Goal: Obtain resource: Obtain resource

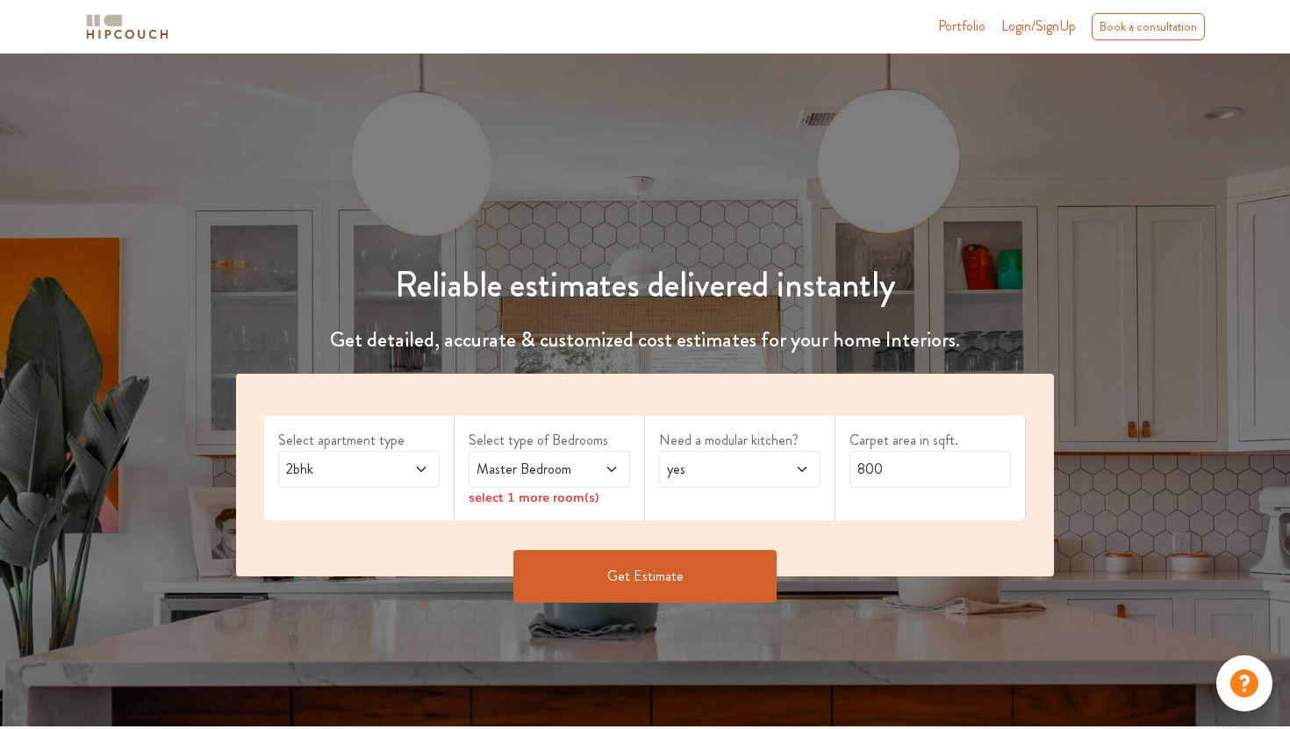
click at [420, 466] on icon at bounding box center [421, 469] width 14 height 14
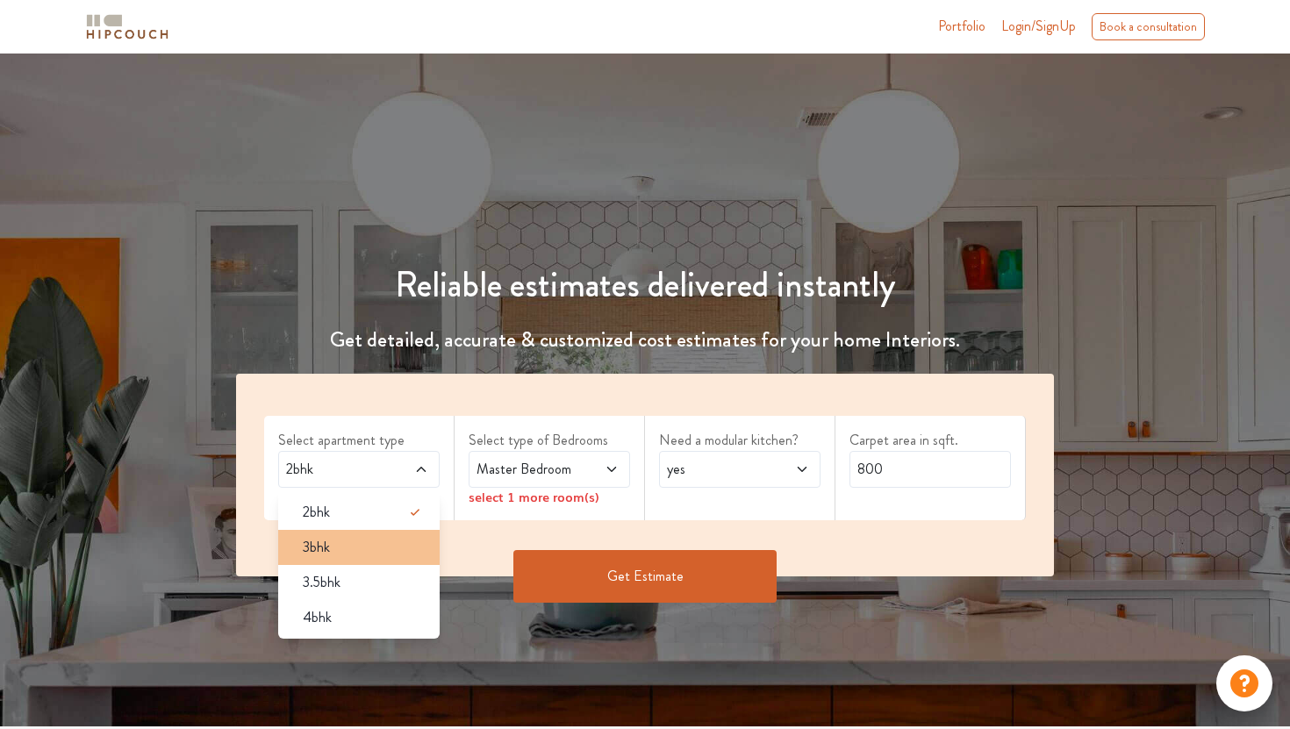
click at [393, 541] on div "3bhk" at bounding box center [364, 547] width 151 height 21
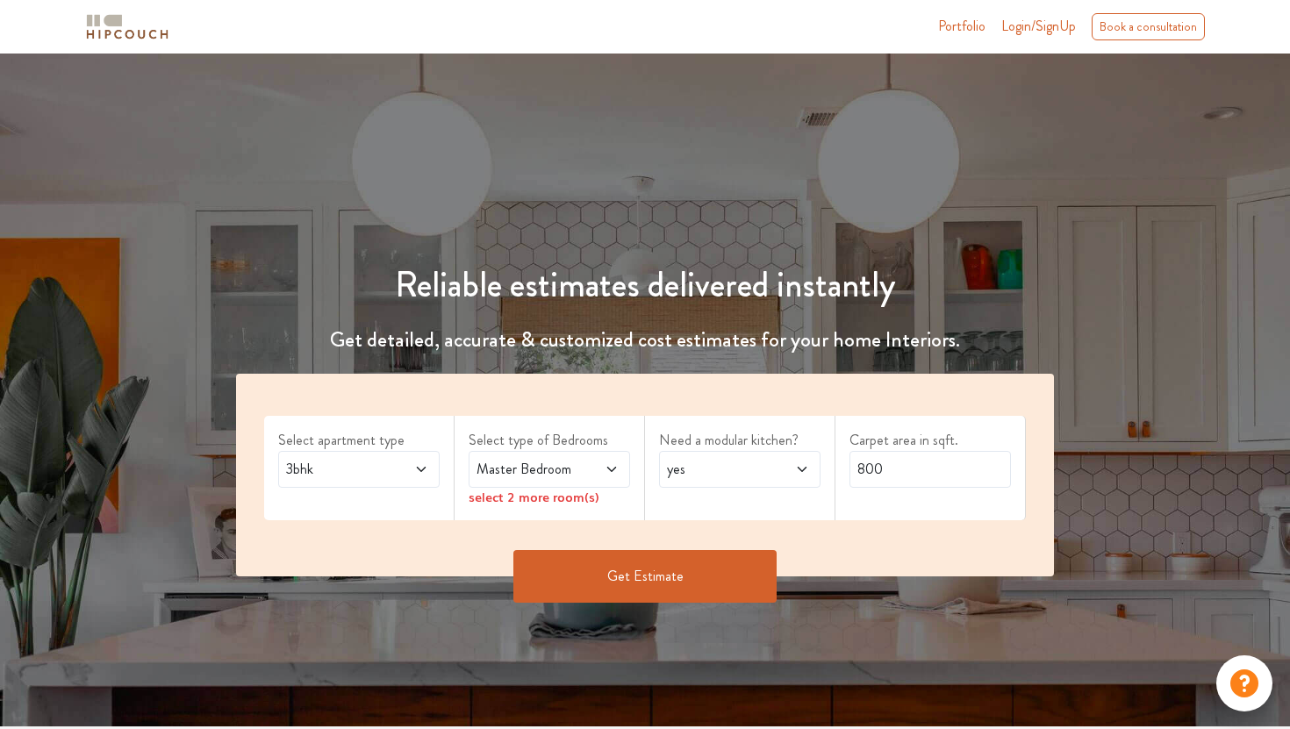
click at [541, 466] on span "Master Bedroom" at bounding box center [528, 469] width 110 height 21
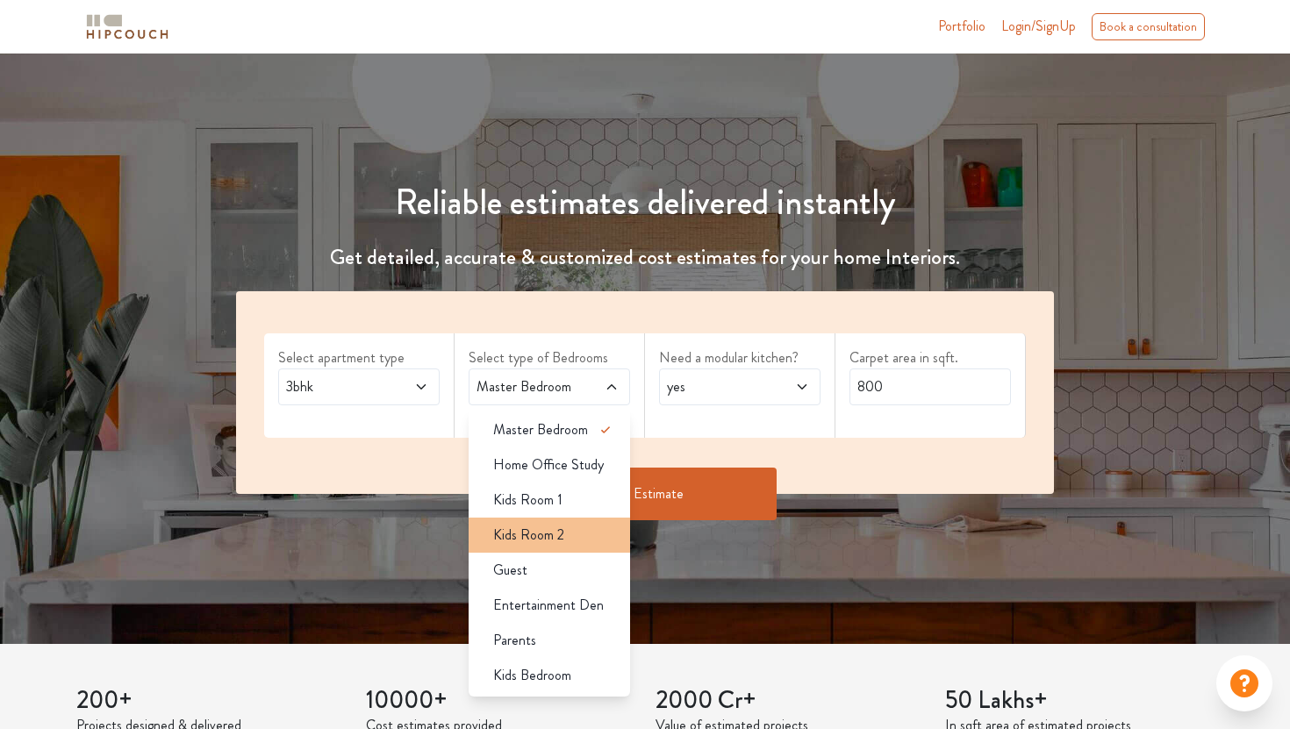
scroll to position [85, 0]
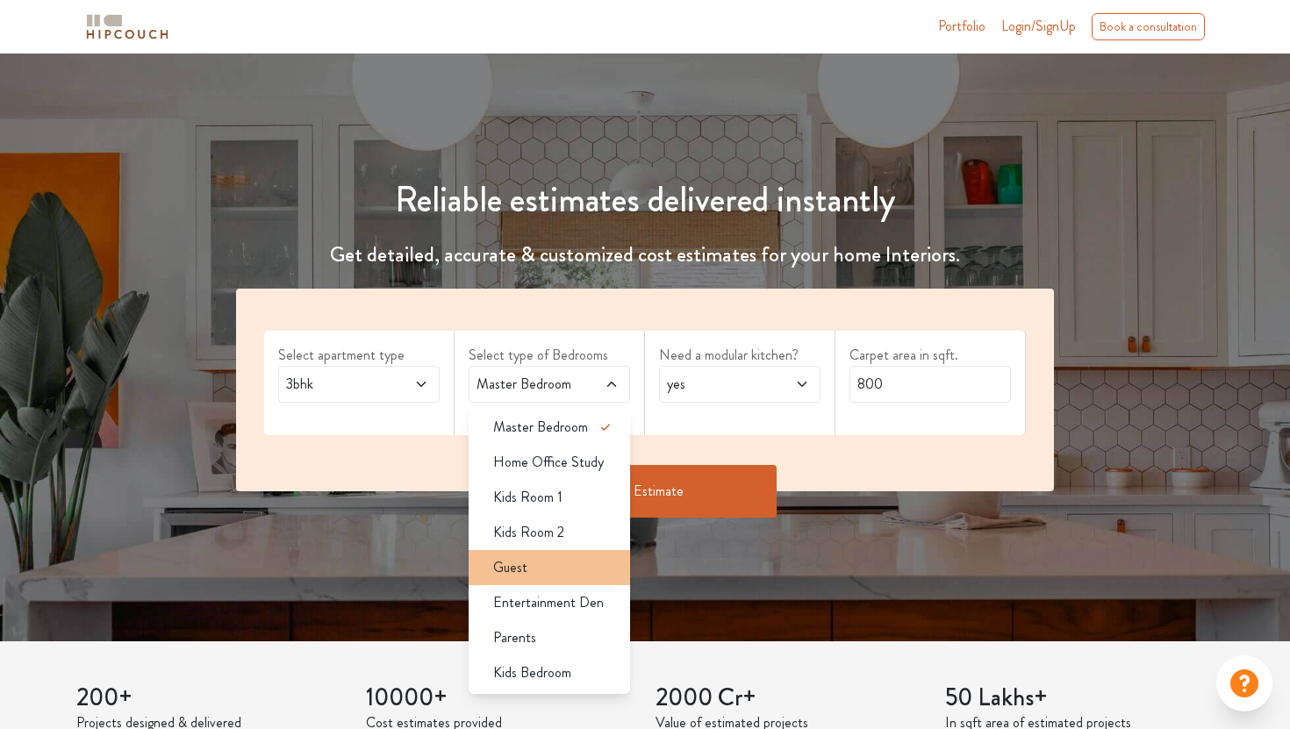
click at [578, 575] on div "Guest" at bounding box center [554, 567] width 151 height 21
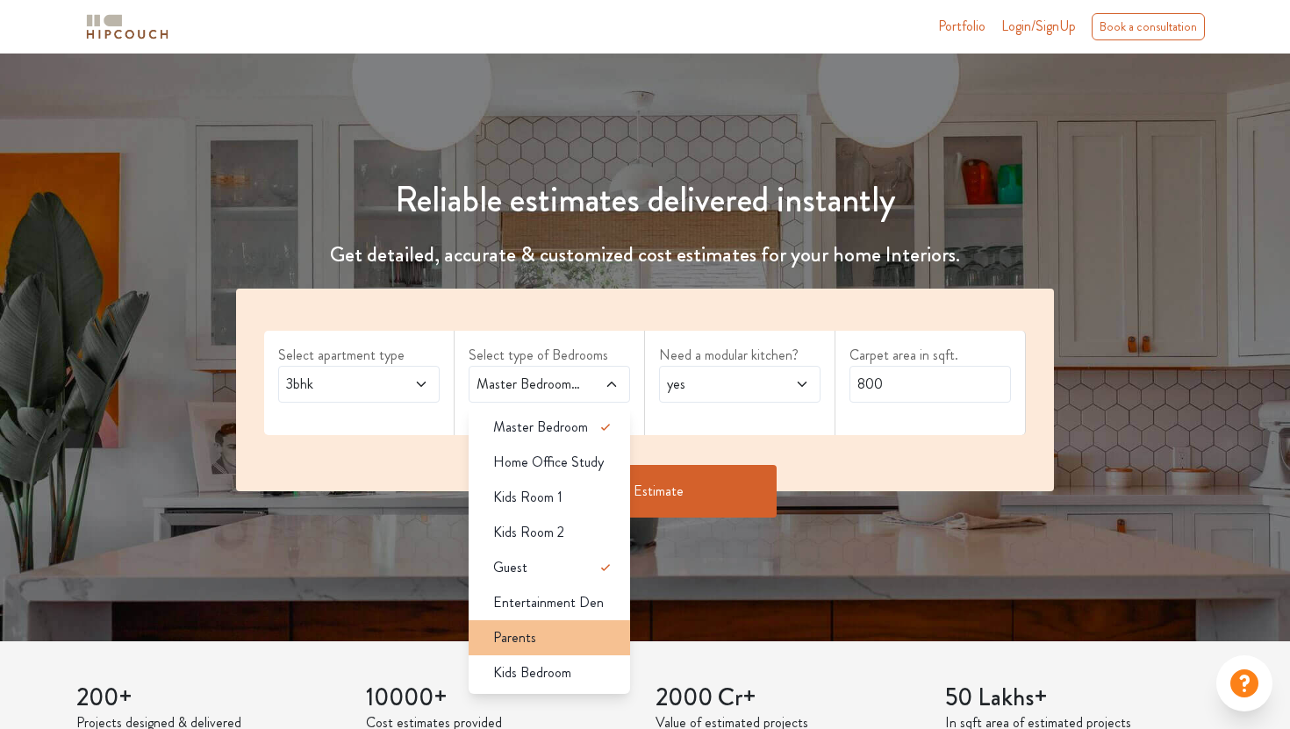
click at [578, 641] on div "Parents" at bounding box center [554, 637] width 151 height 21
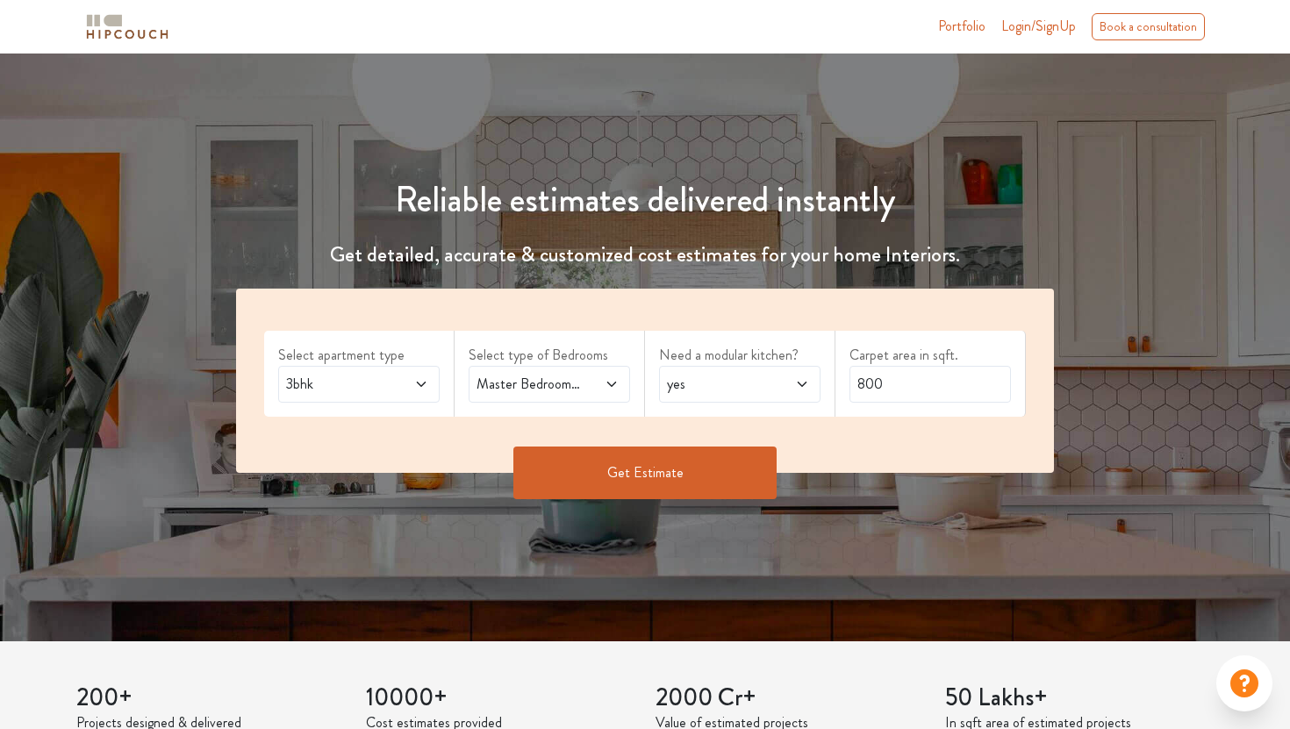
click at [724, 374] on span "yes" at bounding box center [718, 384] width 110 height 21
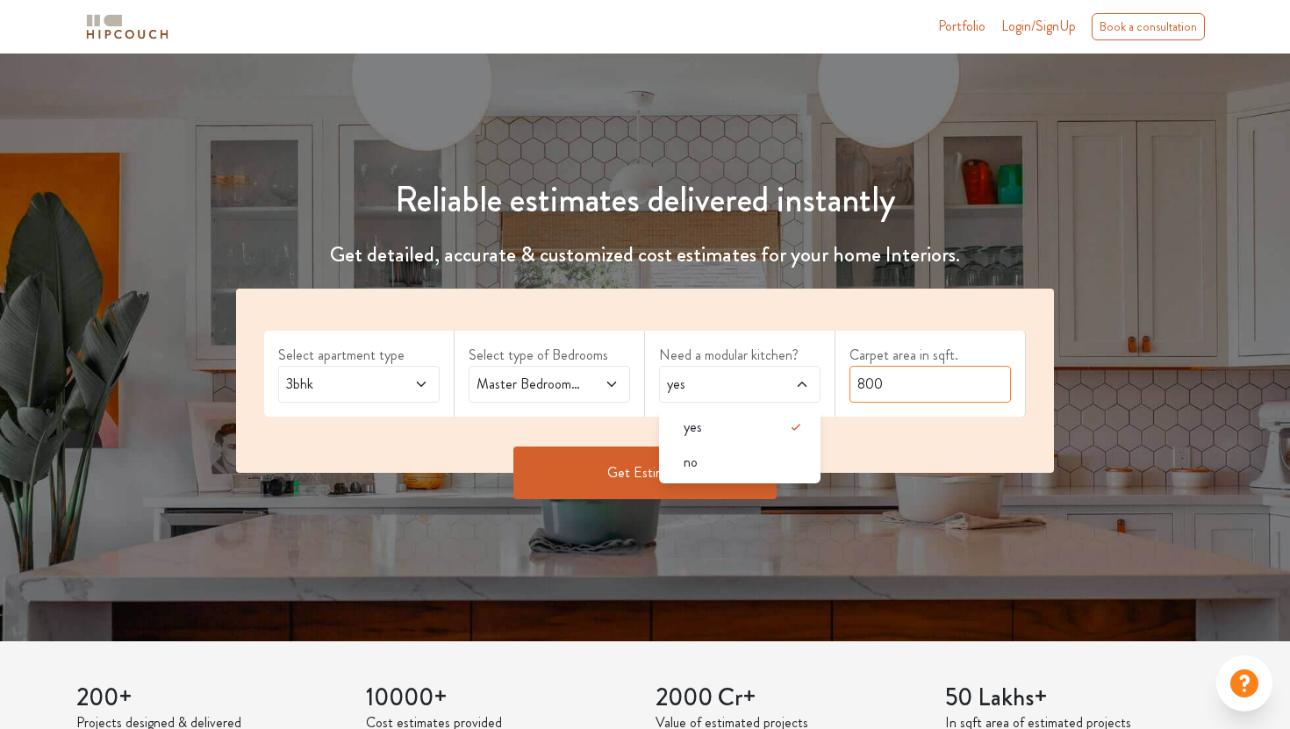
click at [921, 379] on input "800" at bounding box center [929, 384] width 161 height 37
type input "8"
type input "2800"
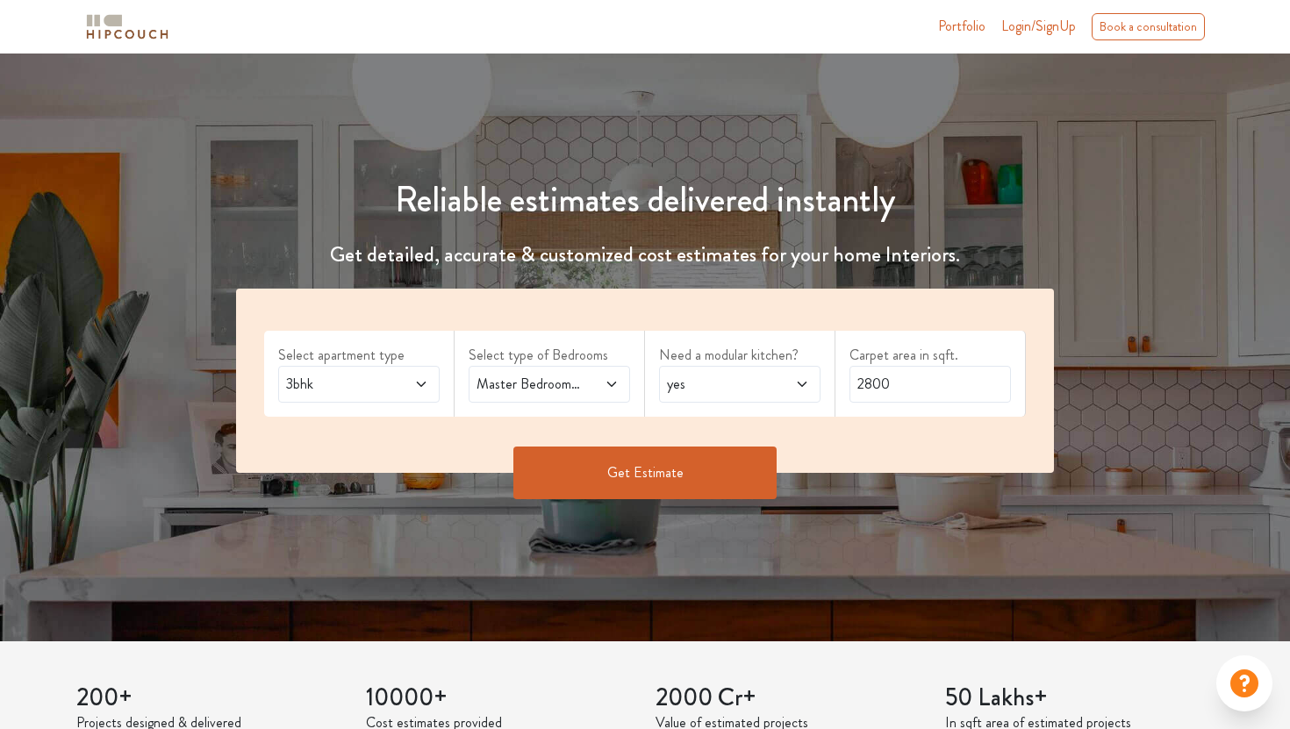
click at [735, 489] on button "Get Estimate" at bounding box center [644, 473] width 263 height 53
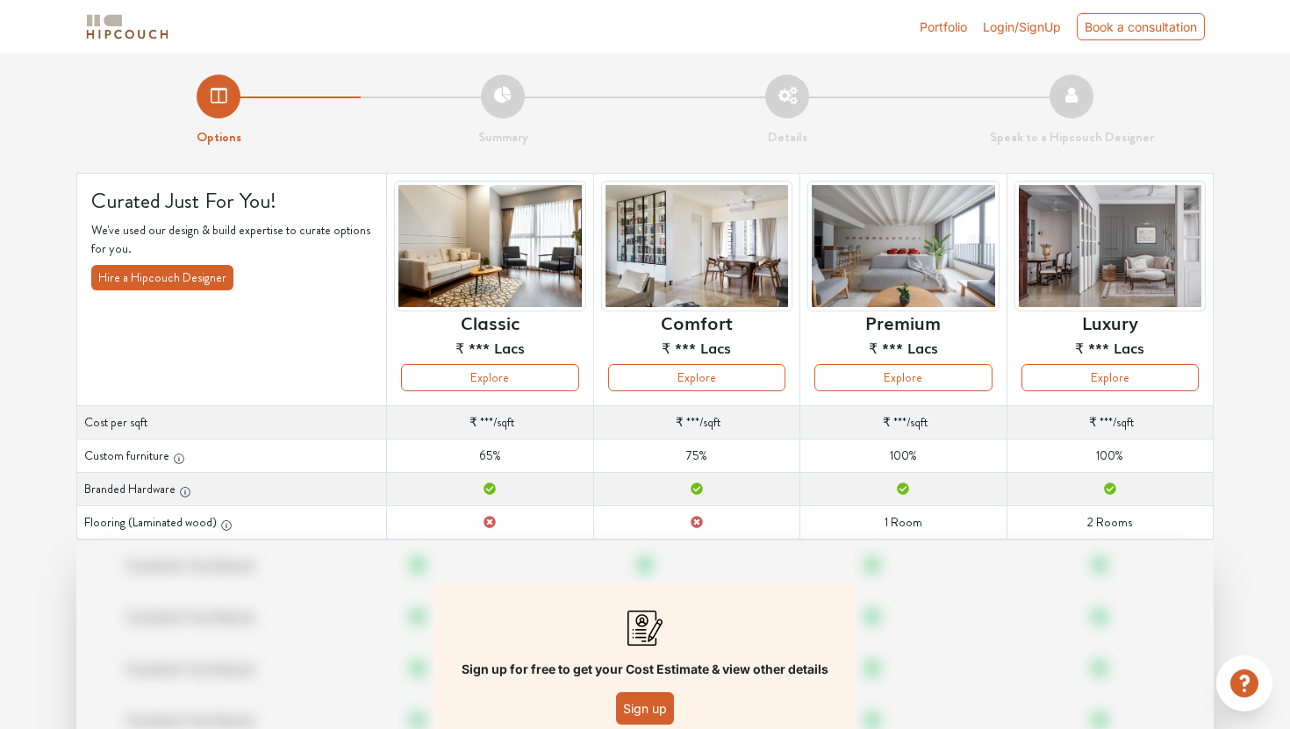
click at [1041, 26] on span "Login/SignUp" at bounding box center [1022, 26] width 78 height 15
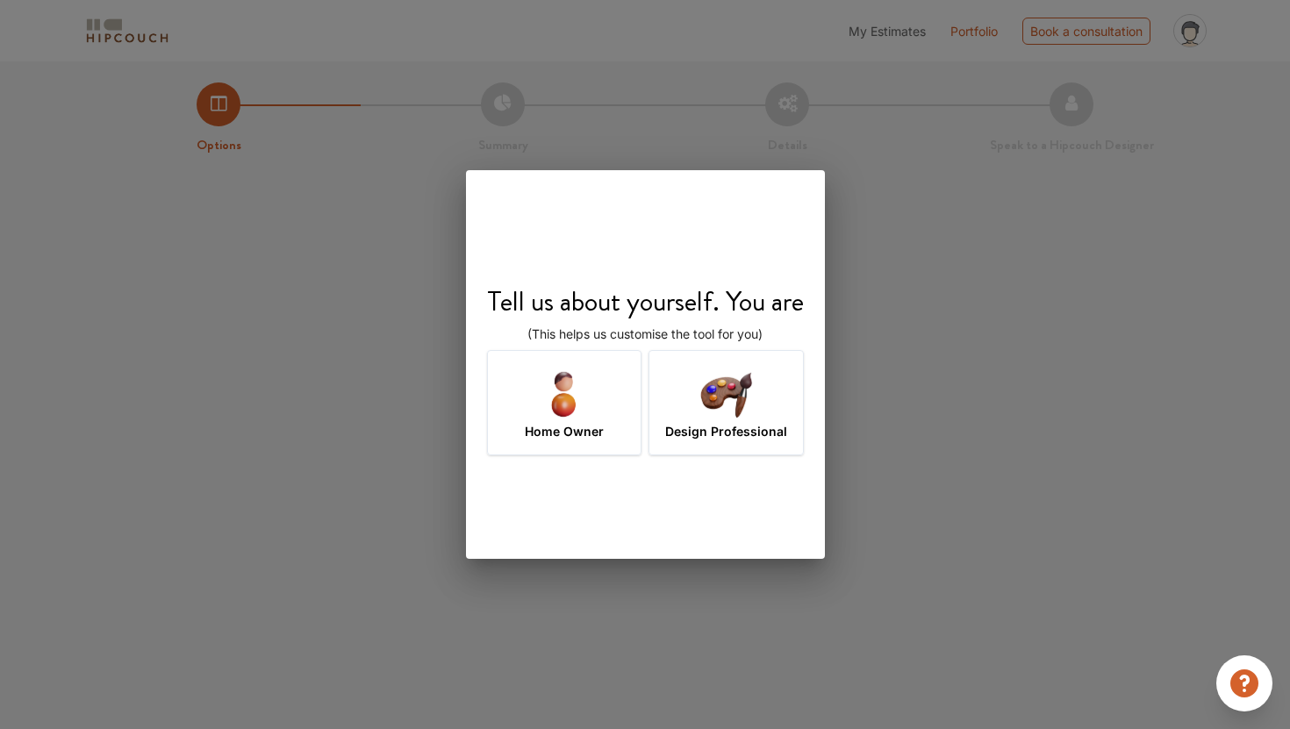
click at [720, 398] on img at bounding box center [726, 393] width 57 height 57
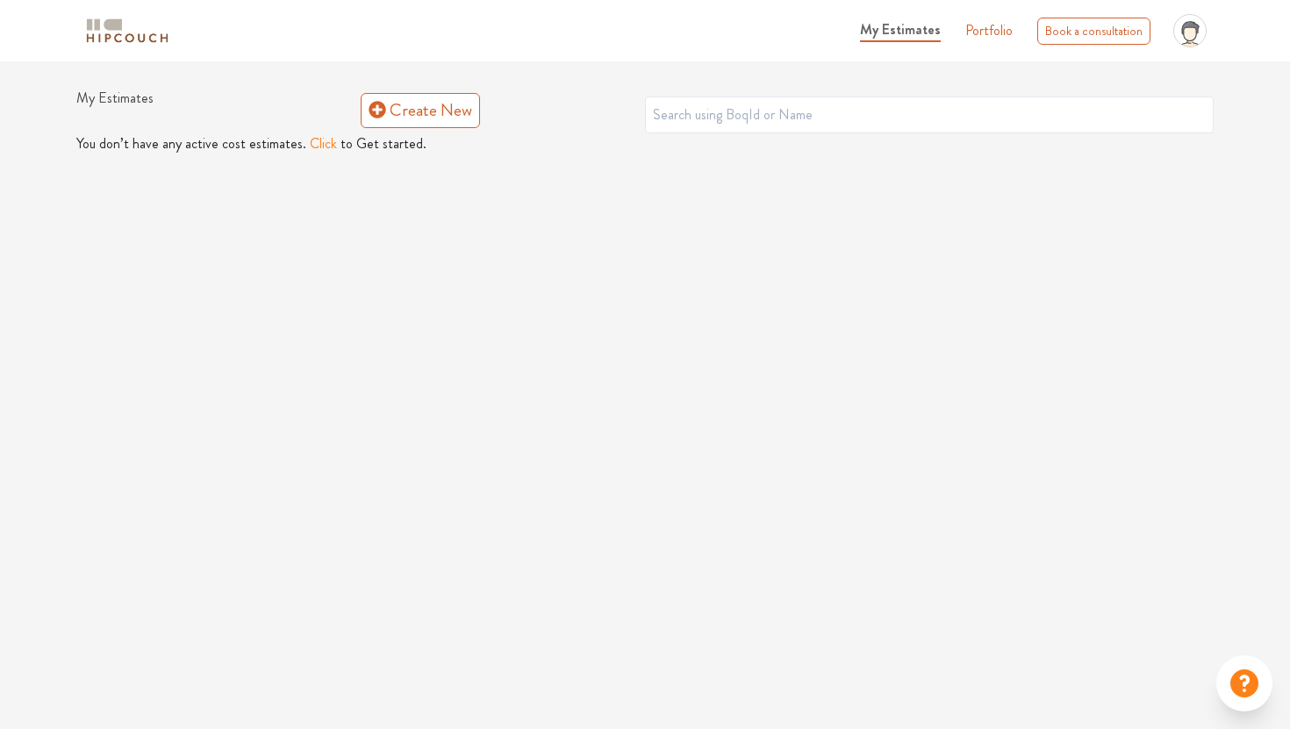
click at [992, 39] on link "Portfolio" at bounding box center [988, 30] width 47 height 21
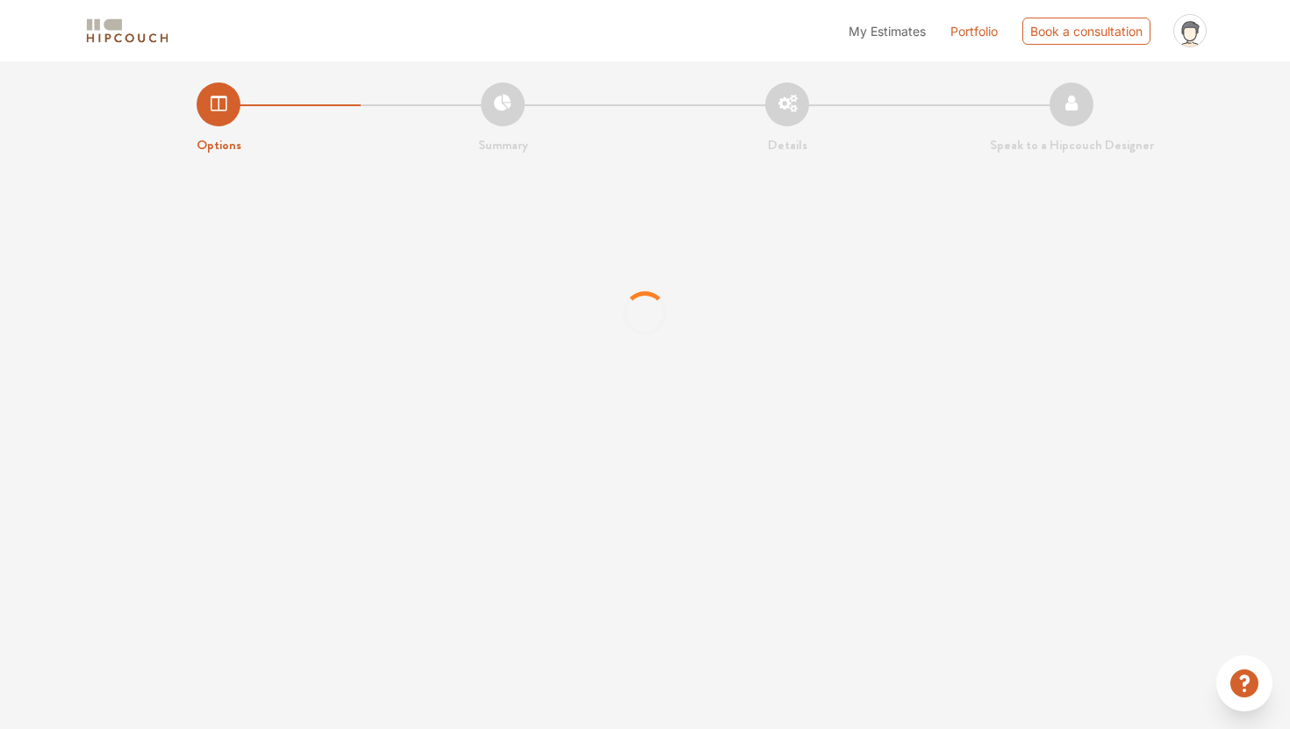
click at [1200, 29] on icon "profile pic" at bounding box center [1189, 30] width 33 height 33
click at [1157, 97] on link "Logout" at bounding box center [1143, 102] width 139 height 25
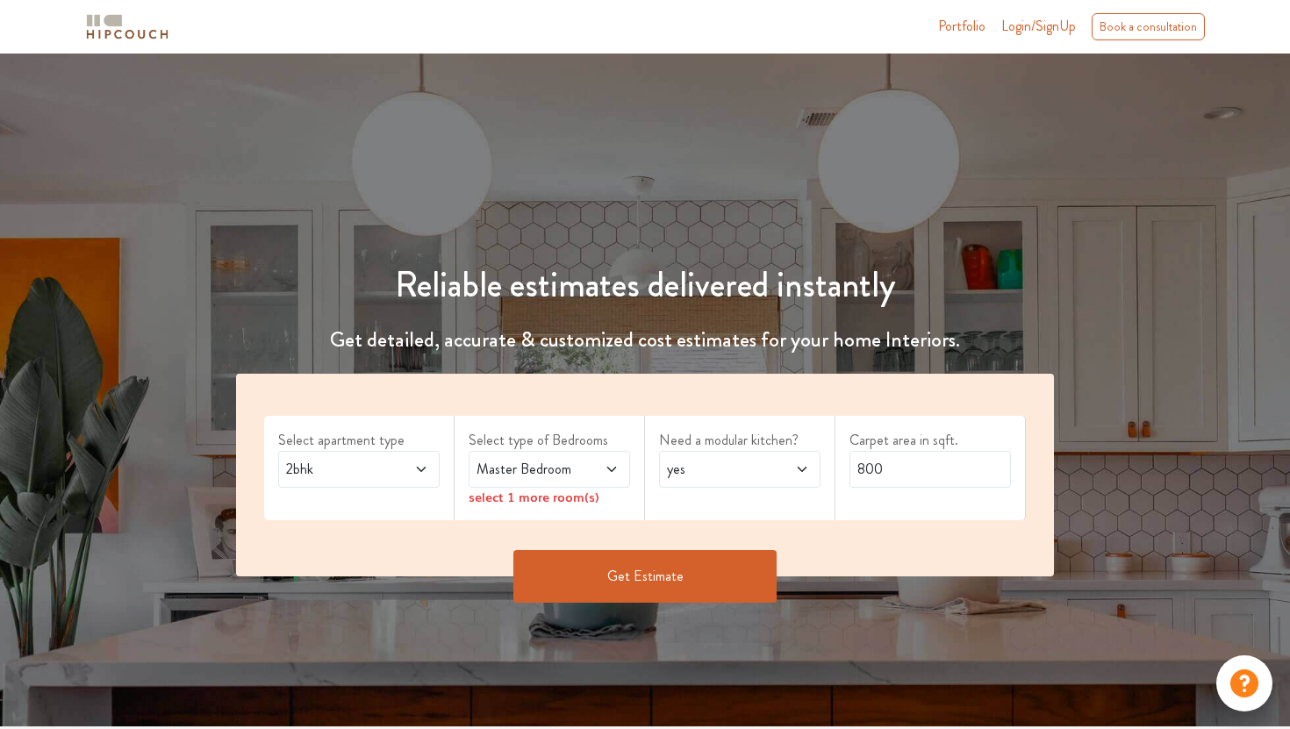
click at [1063, 29] on span "Login/SignUp" at bounding box center [1038, 26] width 75 height 20
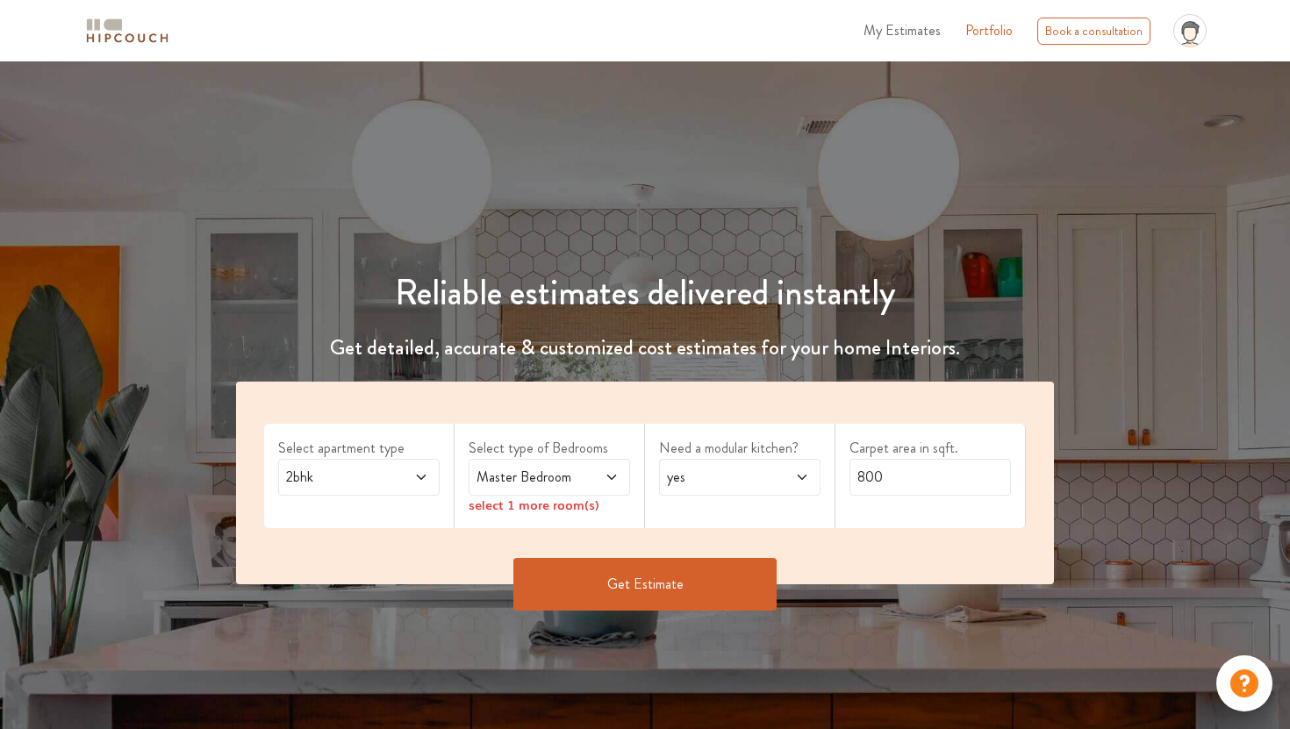
click at [917, 34] on span "My Estimates" at bounding box center [901, 30] width 77 height 20
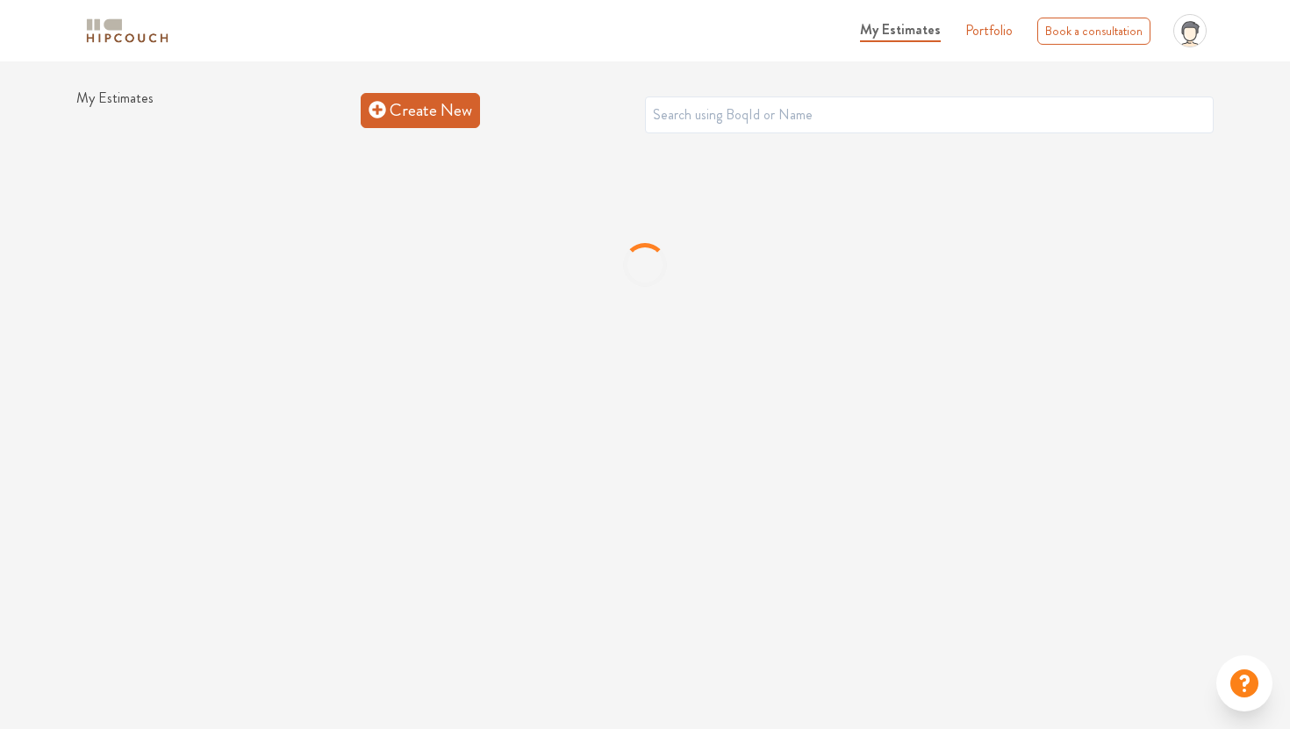
click at [434, 98] on link "Create New" at bounding box center [420, 110] width 119 height 35
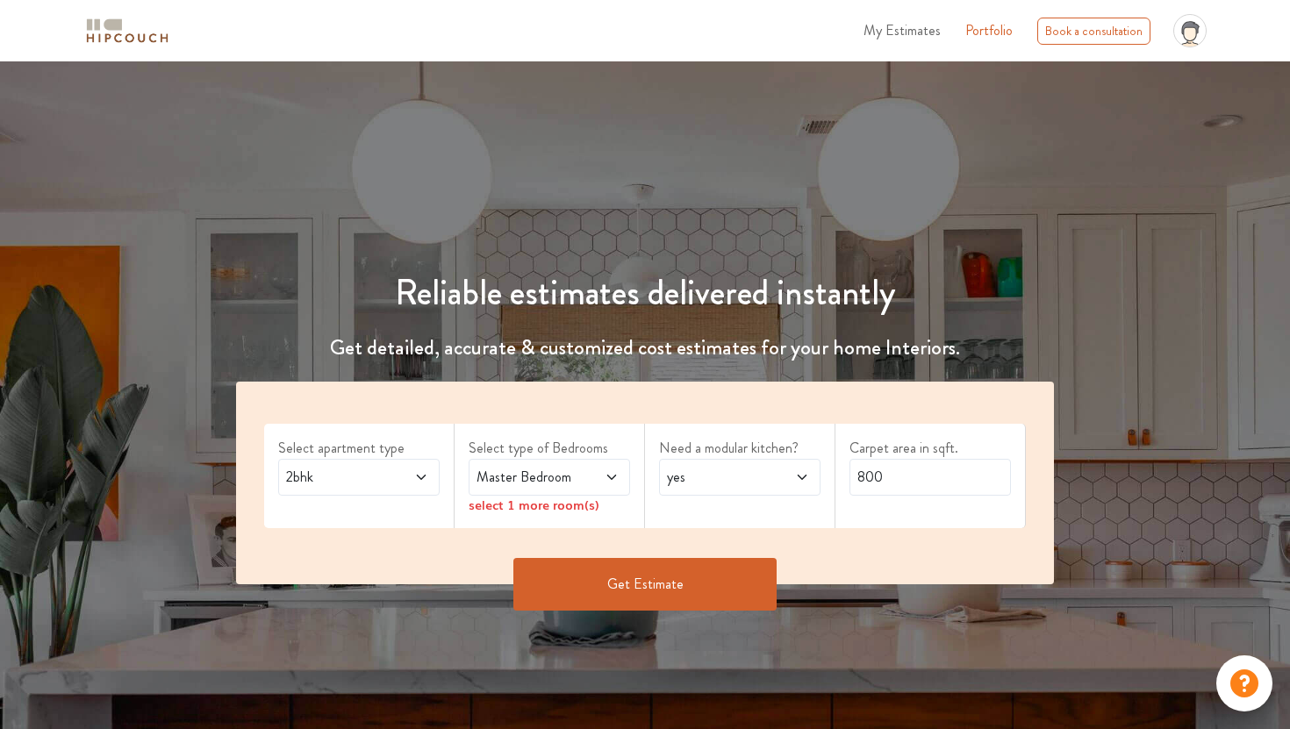
click at [913, 31] on span "My Estimates" at bounding box center [901, 30] width 77 height 20
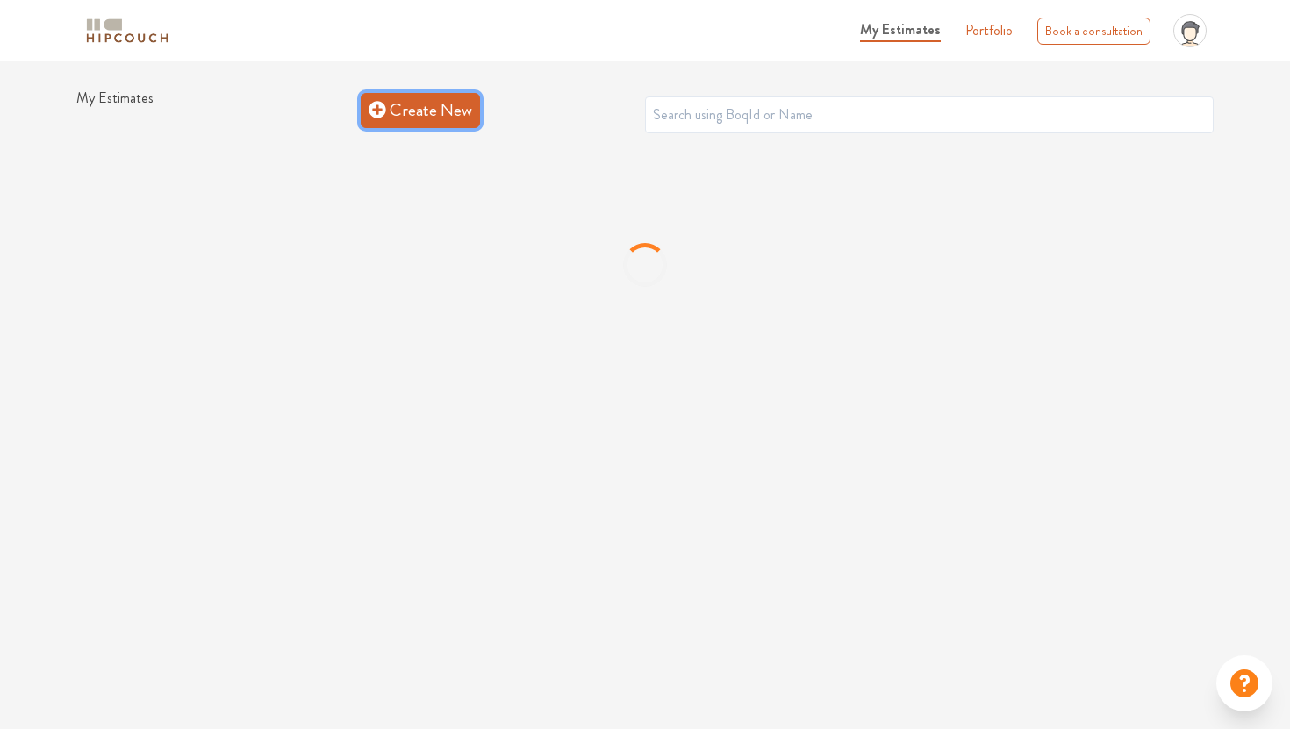
click at [408, 119] on link "Create New" at bounding box center [420, 110] width 119 height 35
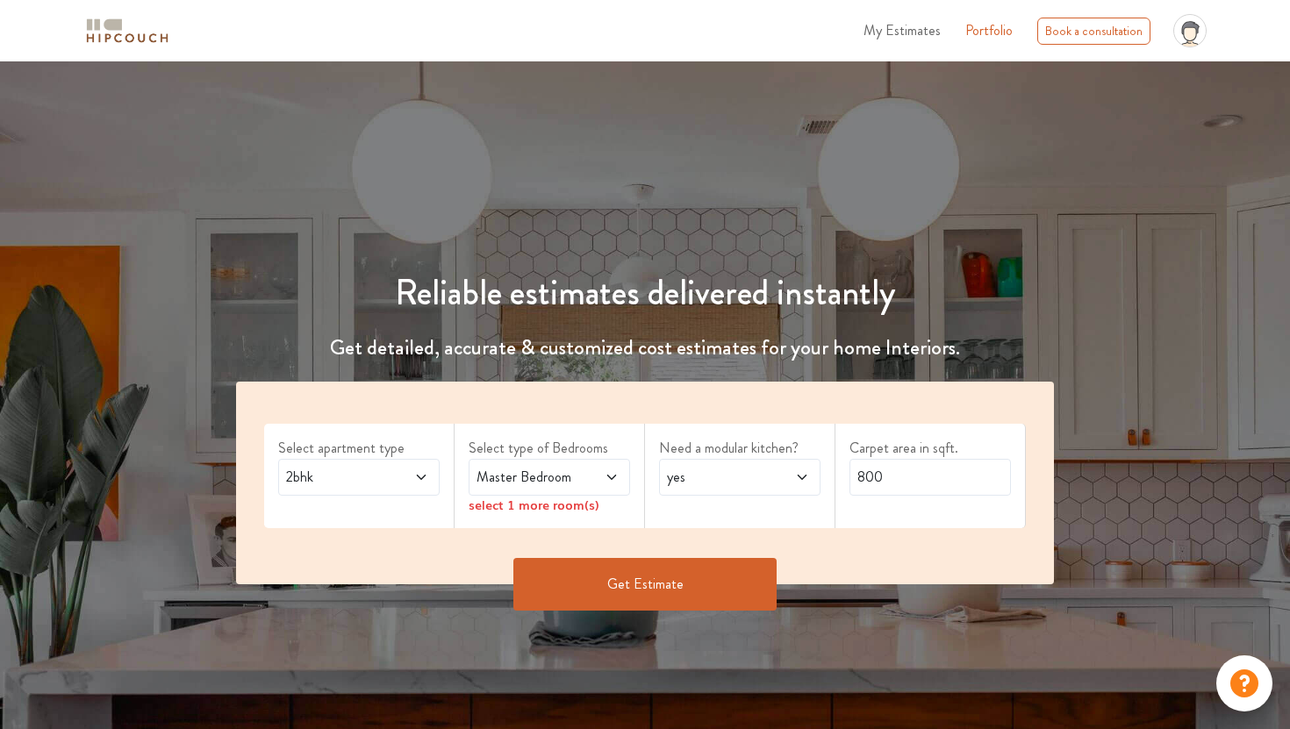
click at [334, 484] on span "2bhk" at bounding box center [338, 477] width 110 height 21
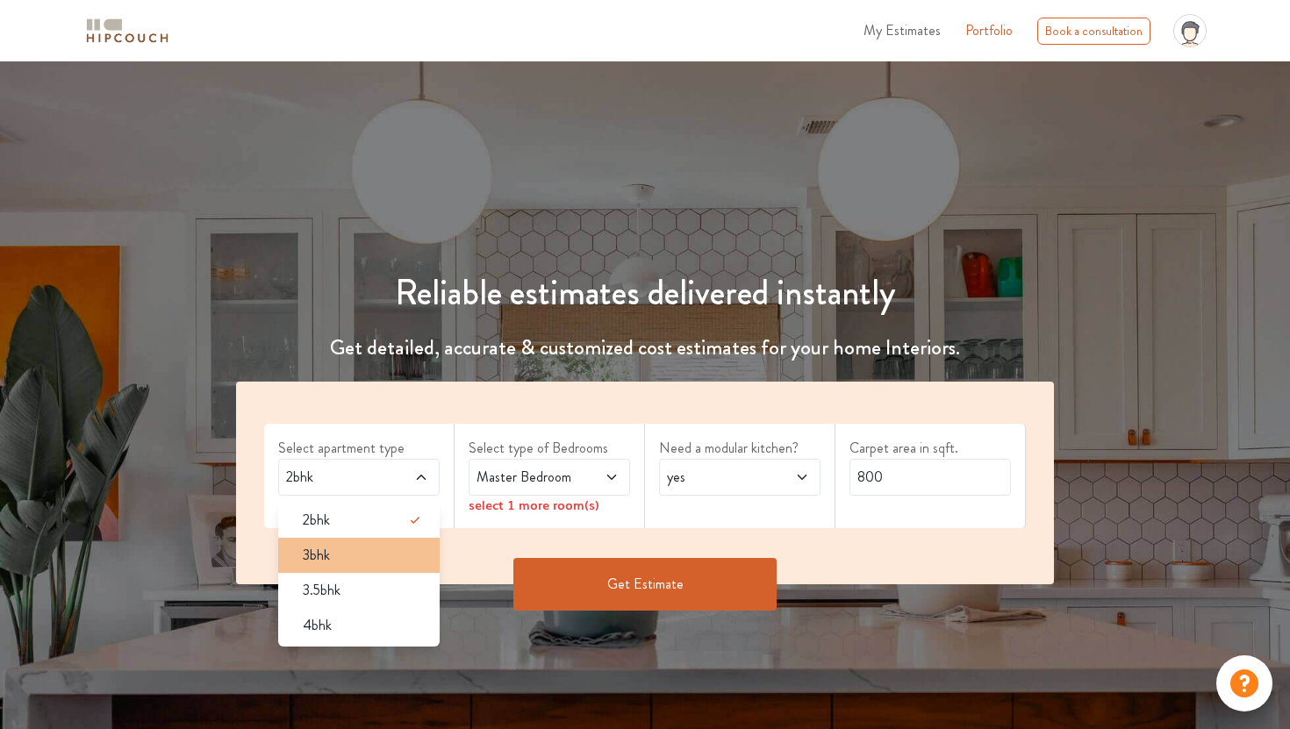
click at [340, 554] on div "3bhk" at bounding box center [364, 555] width 151 height 21
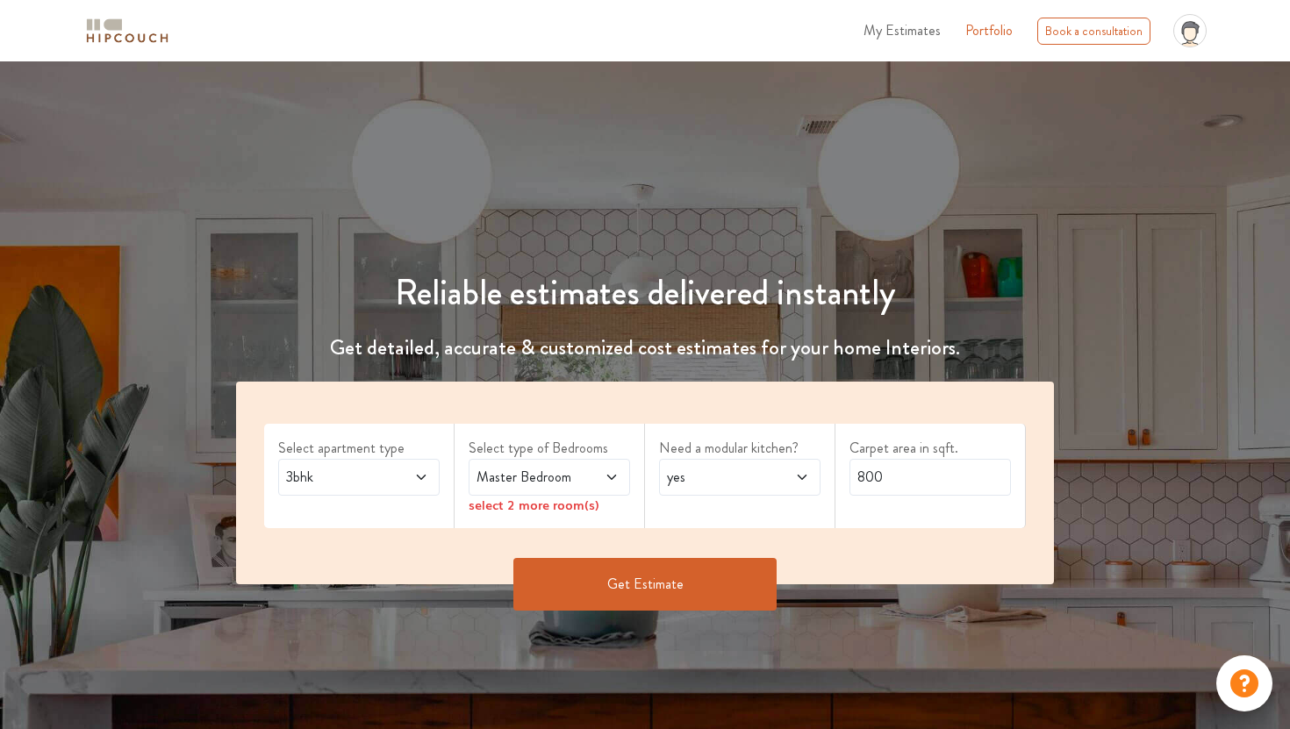
click at [525, 476] on span "Master Bedroom" at bounding box center [528, 477] width 110 height 21
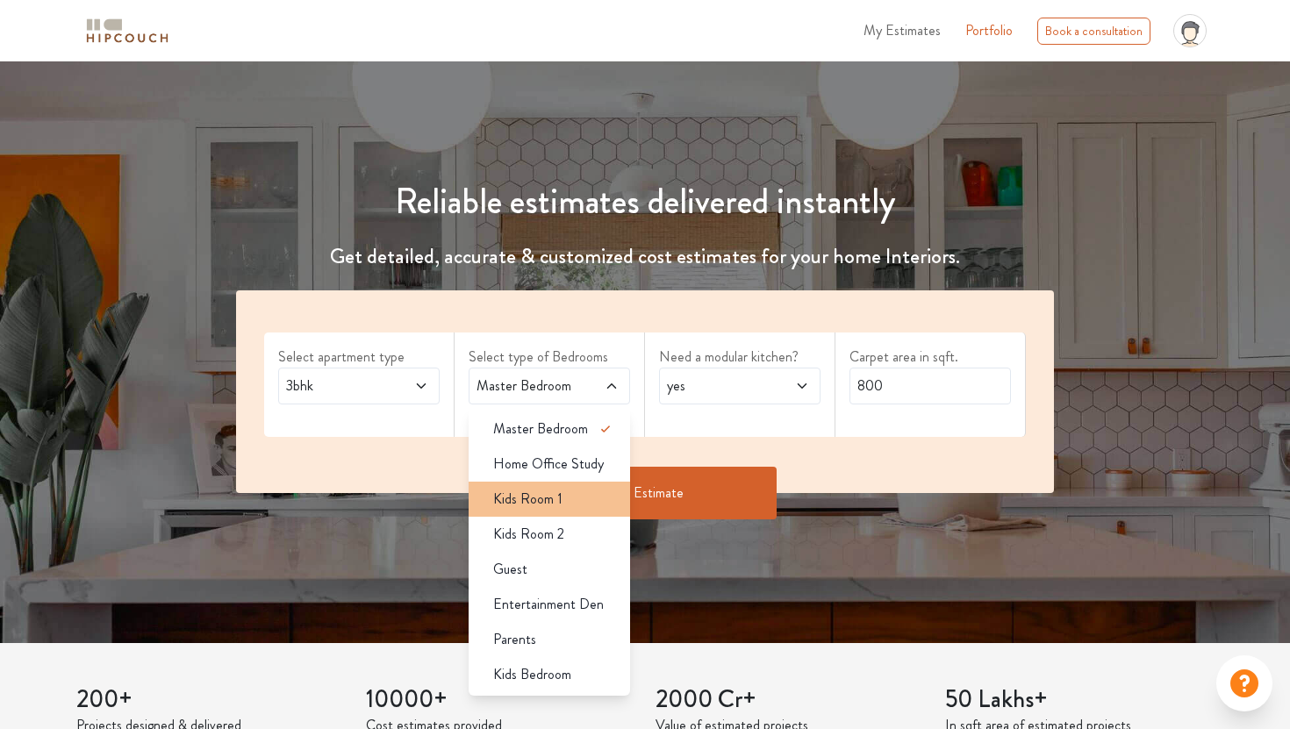
scroll to position [143, 0]
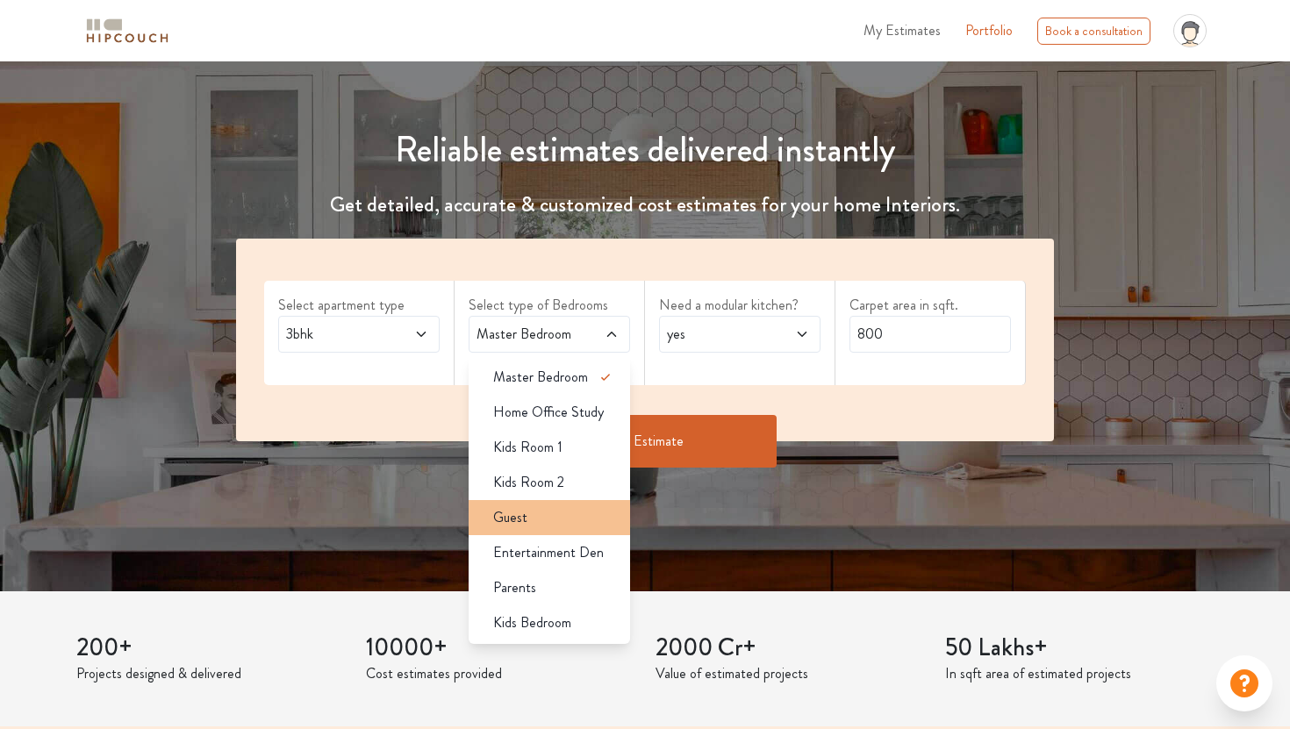
click at [549, 513] on div "Guest" at bounding box center [554, 517] width 151 height 21
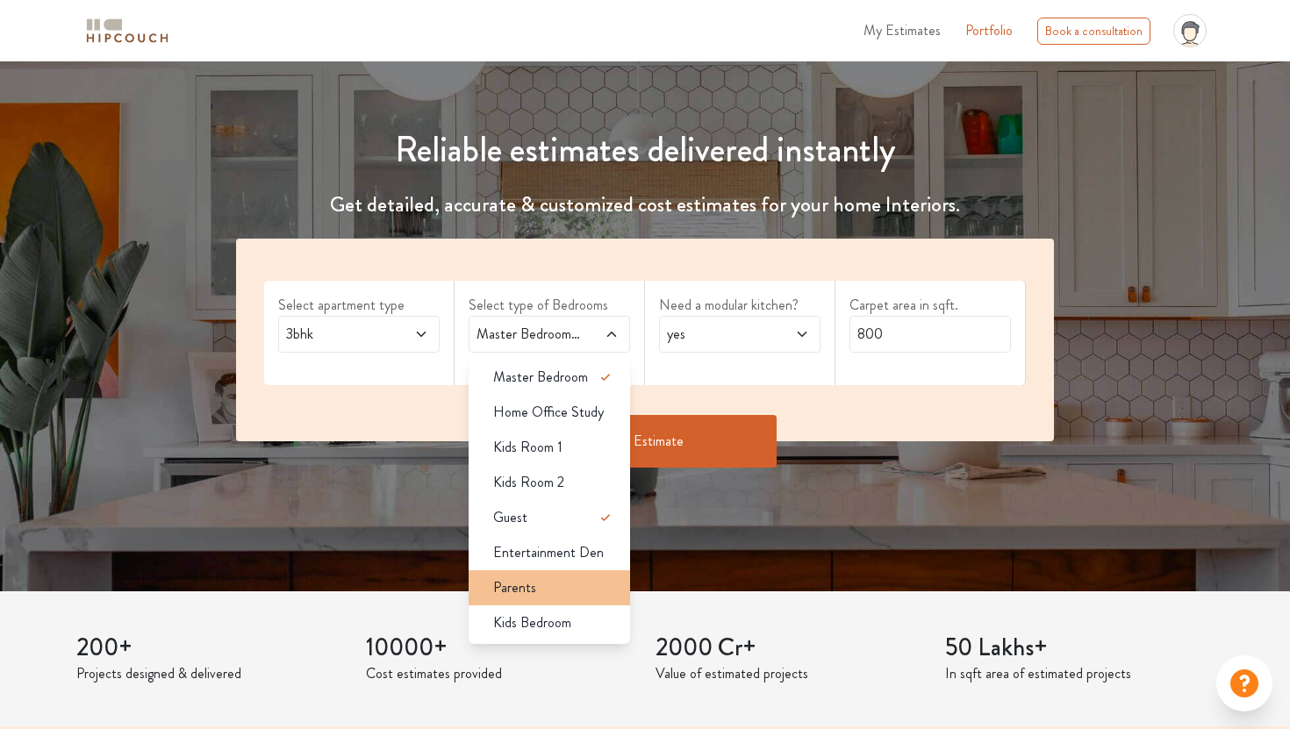
click at [553, 595] on div "Parents" at bounding box center [554, 587] width 151 height 21
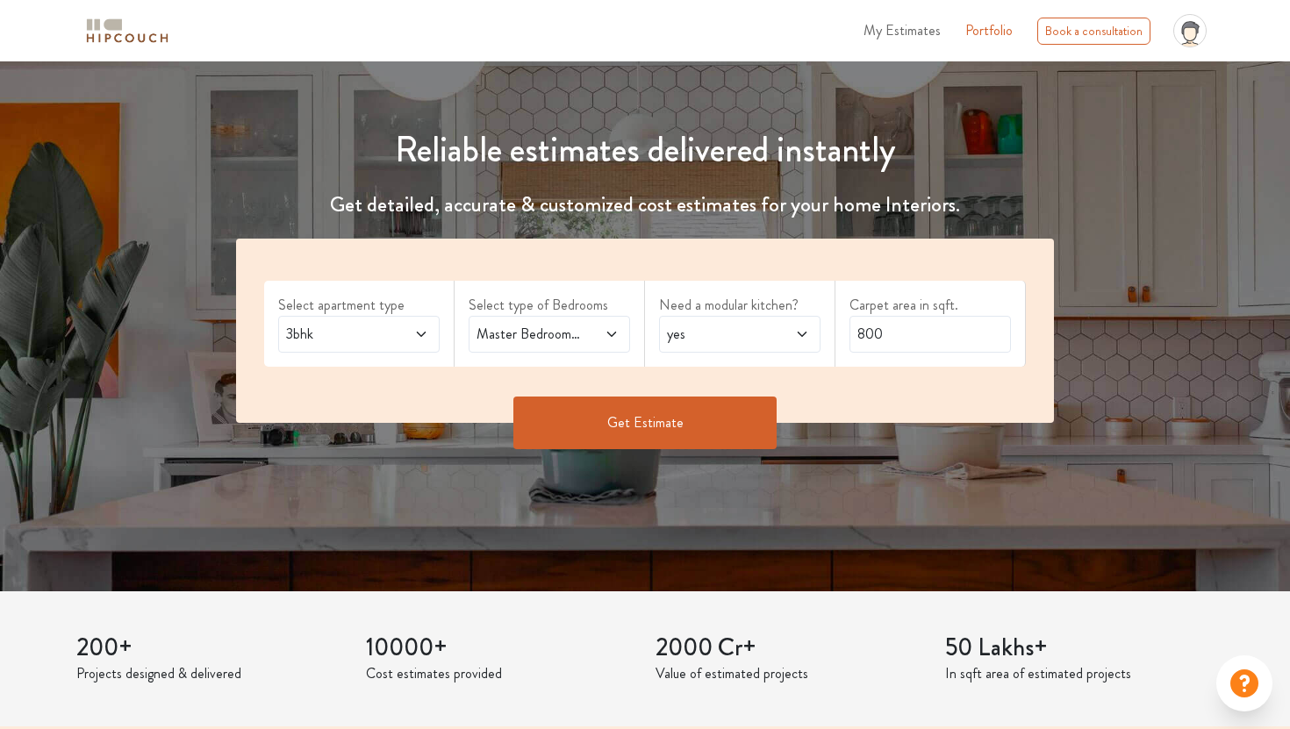
click at [726, 337] on span "yes" at bounding box center [718, 334] width 110 height 21
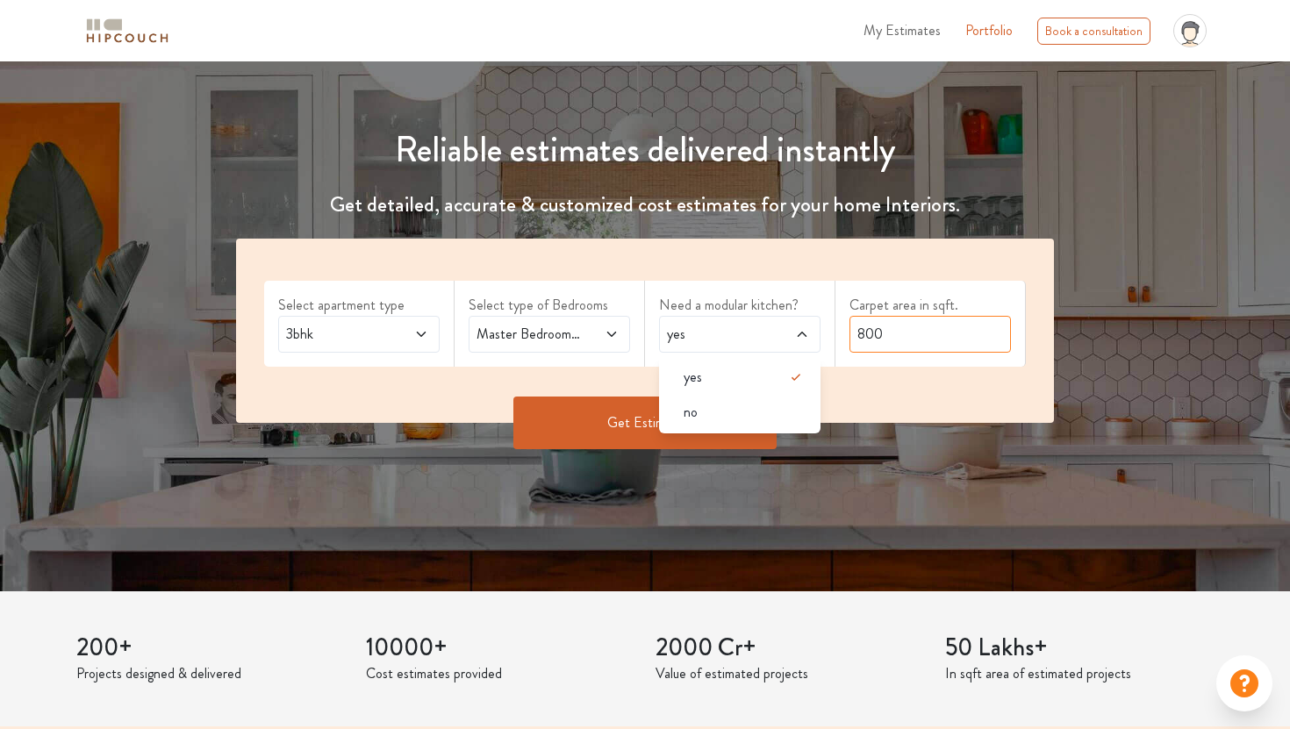
click at [916, 320] on input "800" at bounding box center [929, 334] width 161 height 37
type input "2800"
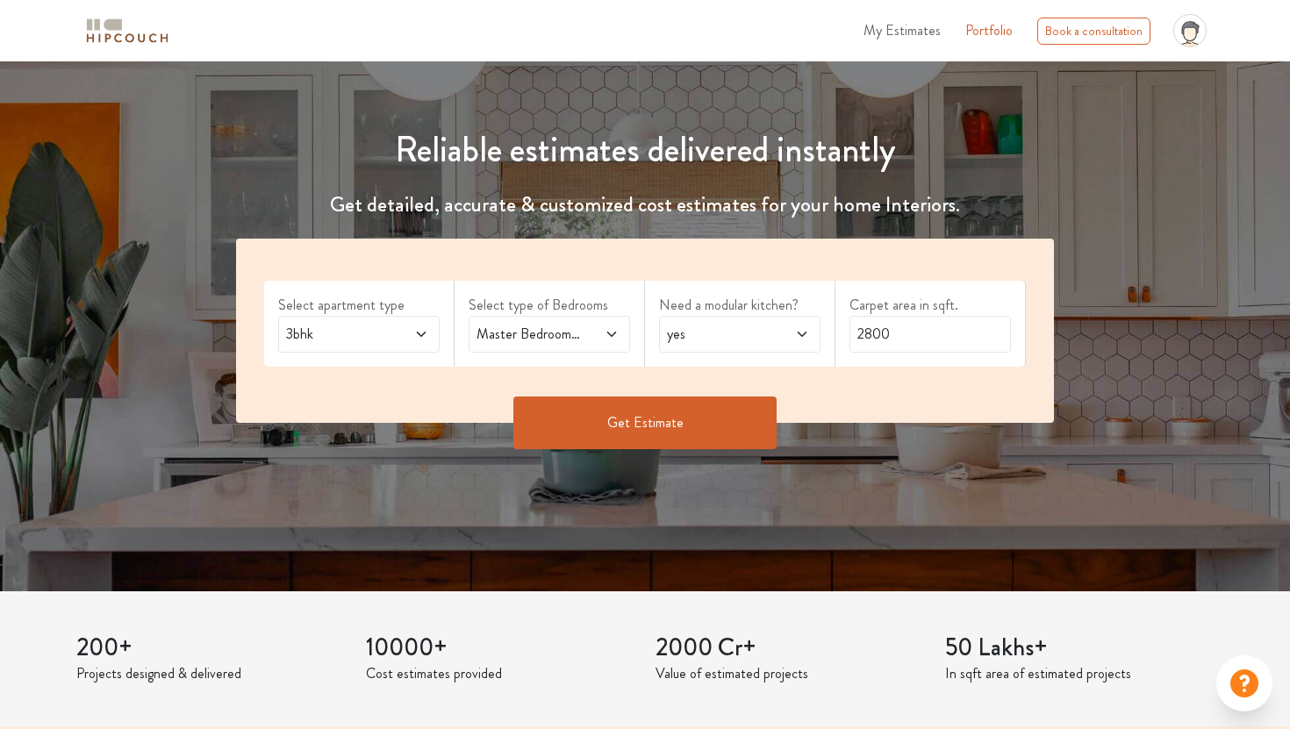
click at [711, 414] on button "Get Estimate" at bounding box center [644, 423] width 263 height 53
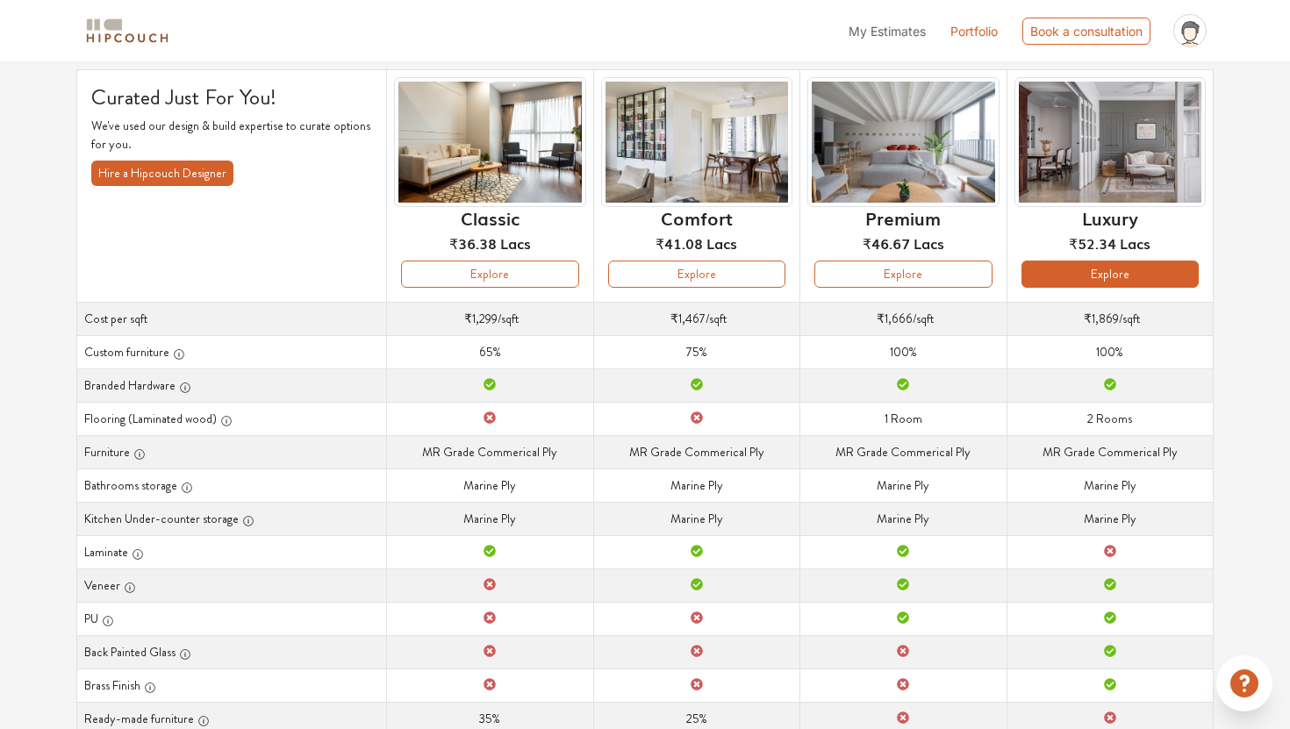
scroll to position [98, 0]
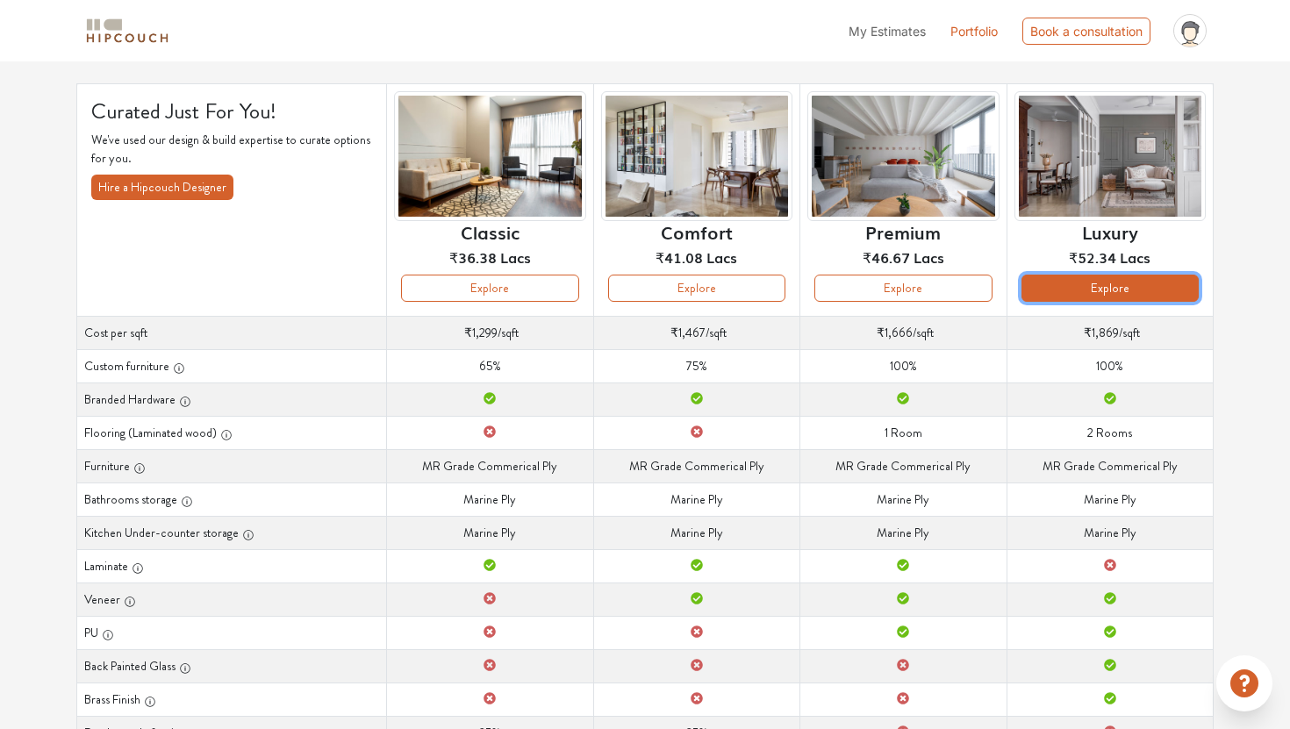
click at [1141, 291] on button "Explore" at bounding box center [1109, 288] width 177 height 27
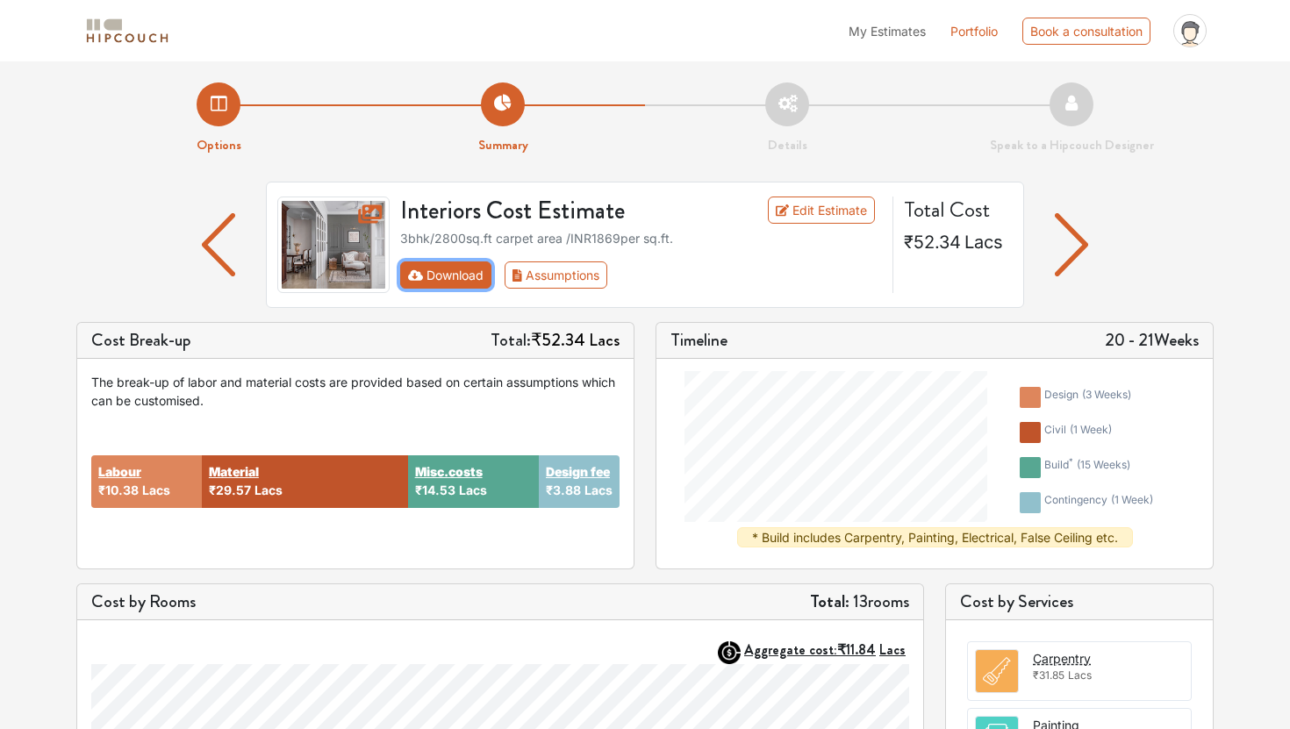
click at [473, 281] on button "Download" at bounding box center [446, 274] width 92 height 27
click at [810, 197] on link "Edit Estimate" at bounding box center [822, 210] width 108 height 27
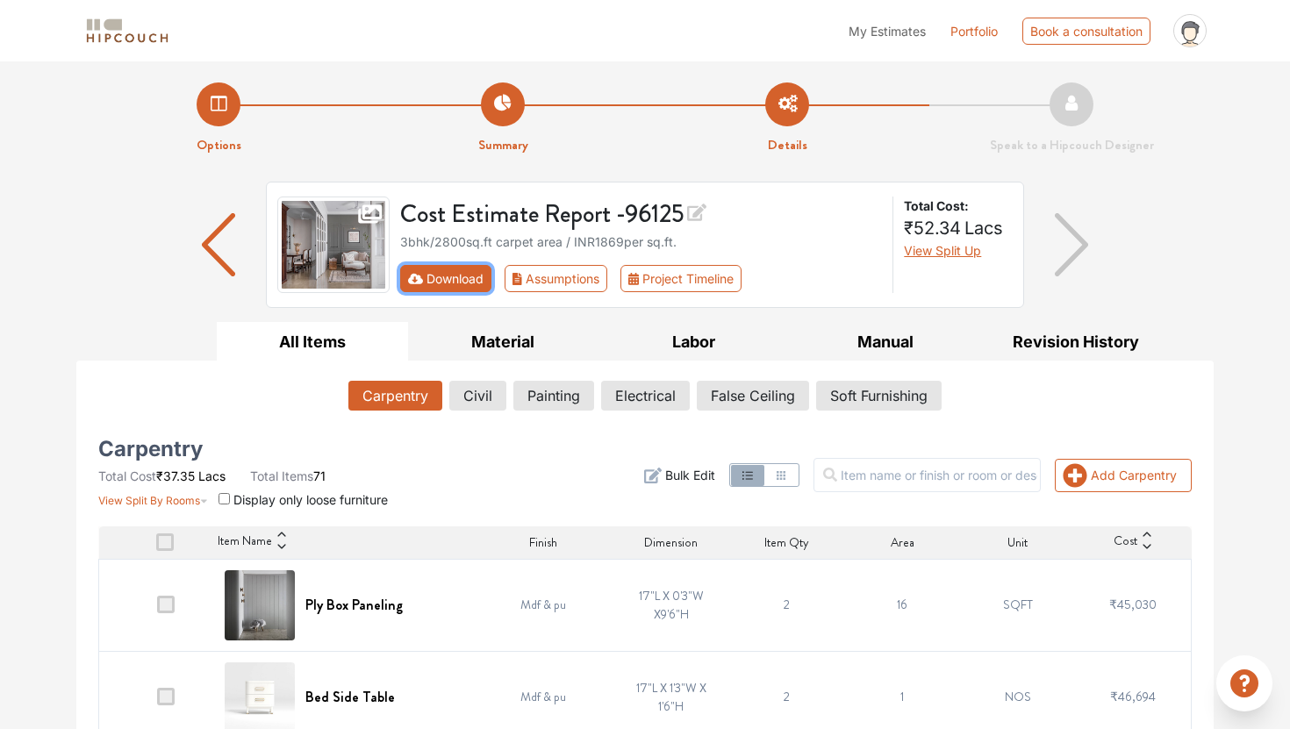
click at [451, 274] on button "Download" at bounding box center [446, 278] width 92 height 27
click at [477, 283] on button "Download" at bounding box center [446, 278] width 92 height 27
click at [449, 270] on button "Download" at bounding box center [446, 278] width 92 height 27
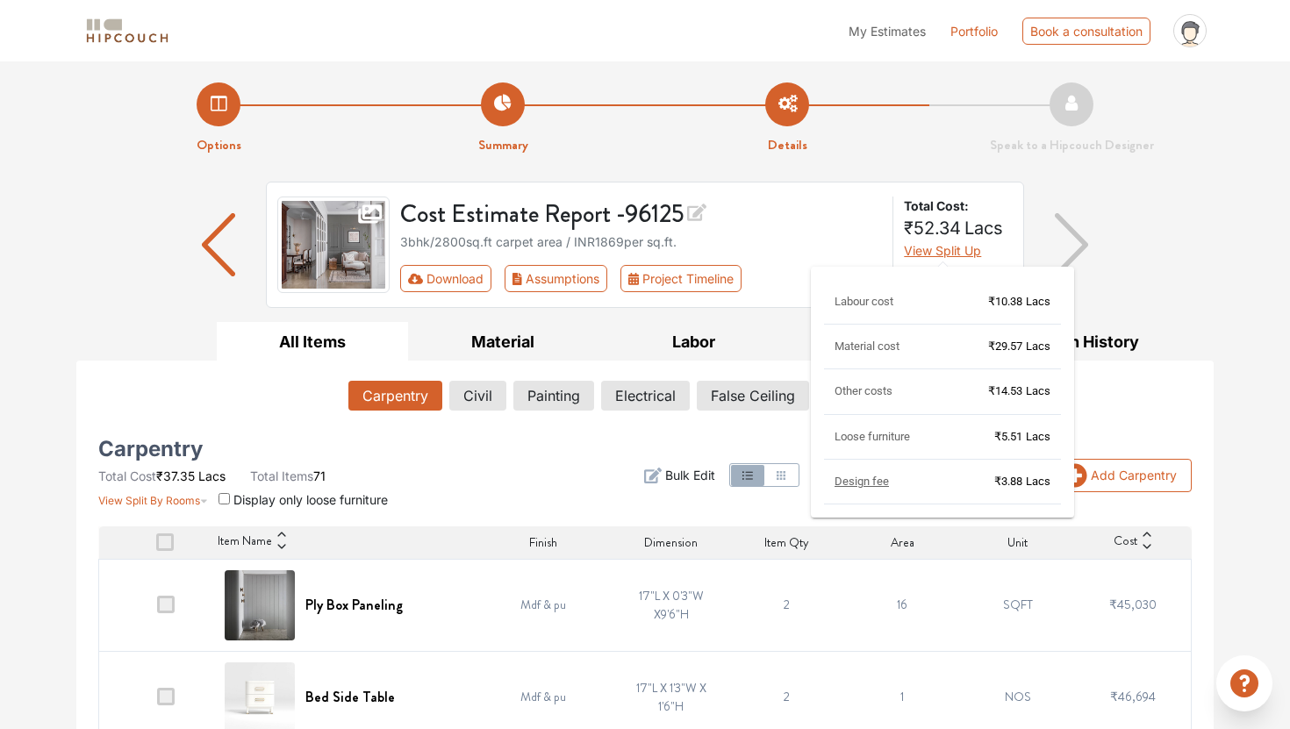
click at [963, 249] on span "View Split Up" at bounding box center [942, 250] width 77 height 15
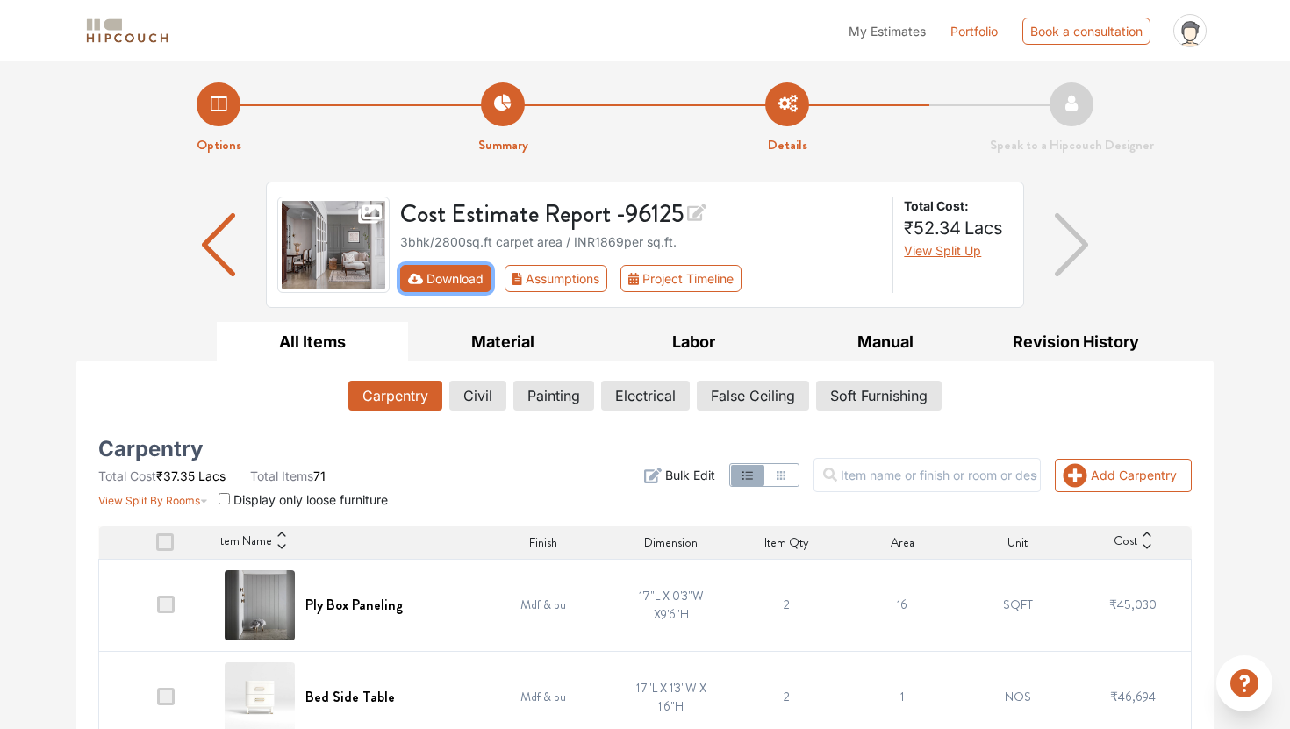
click at [475, 276] on button "Download" at bounding box center [446, 278] width 92 height 27
click at [706, 287] on button "Project Timeline" at bounding box center [680, 278] width 121 height 27
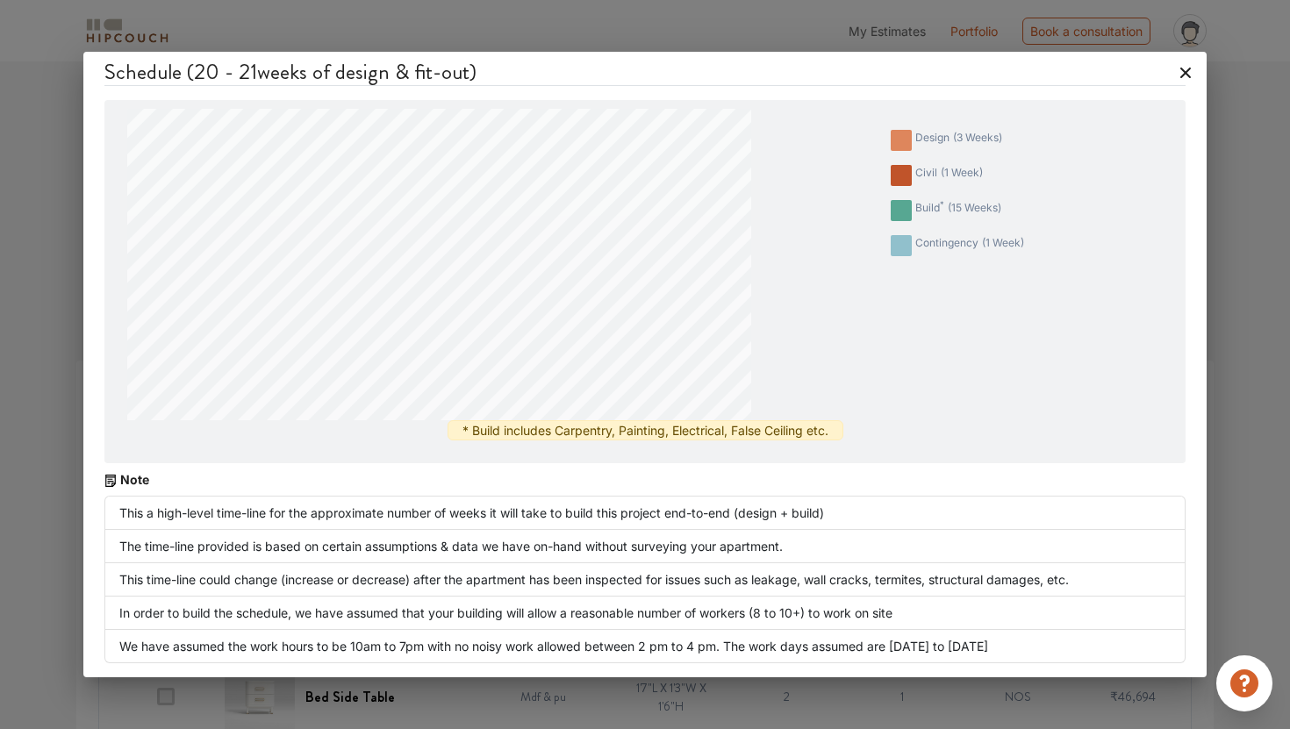
click at [1190, 74] on icon at bounding box center [1185, 73] width 28 height 28
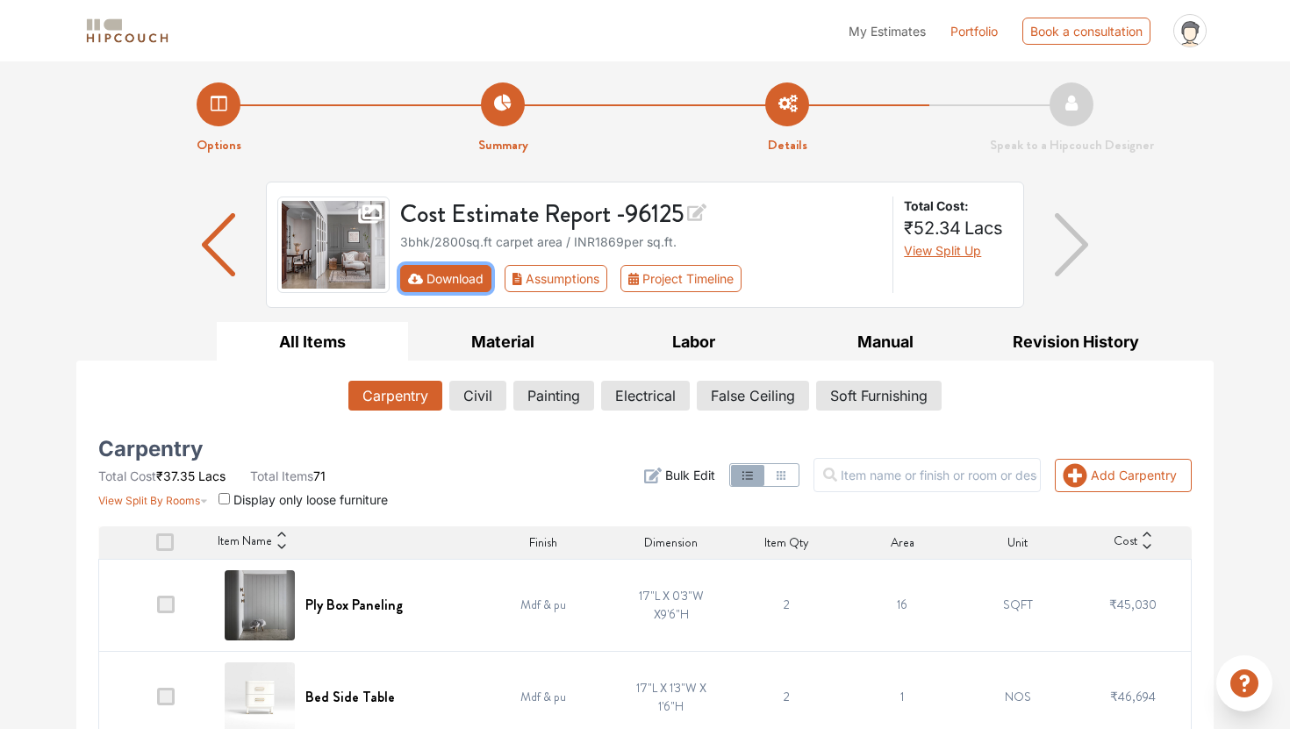
click at [465, 278] on button "Download" at bounding box center [446, 278] width 92 height 27
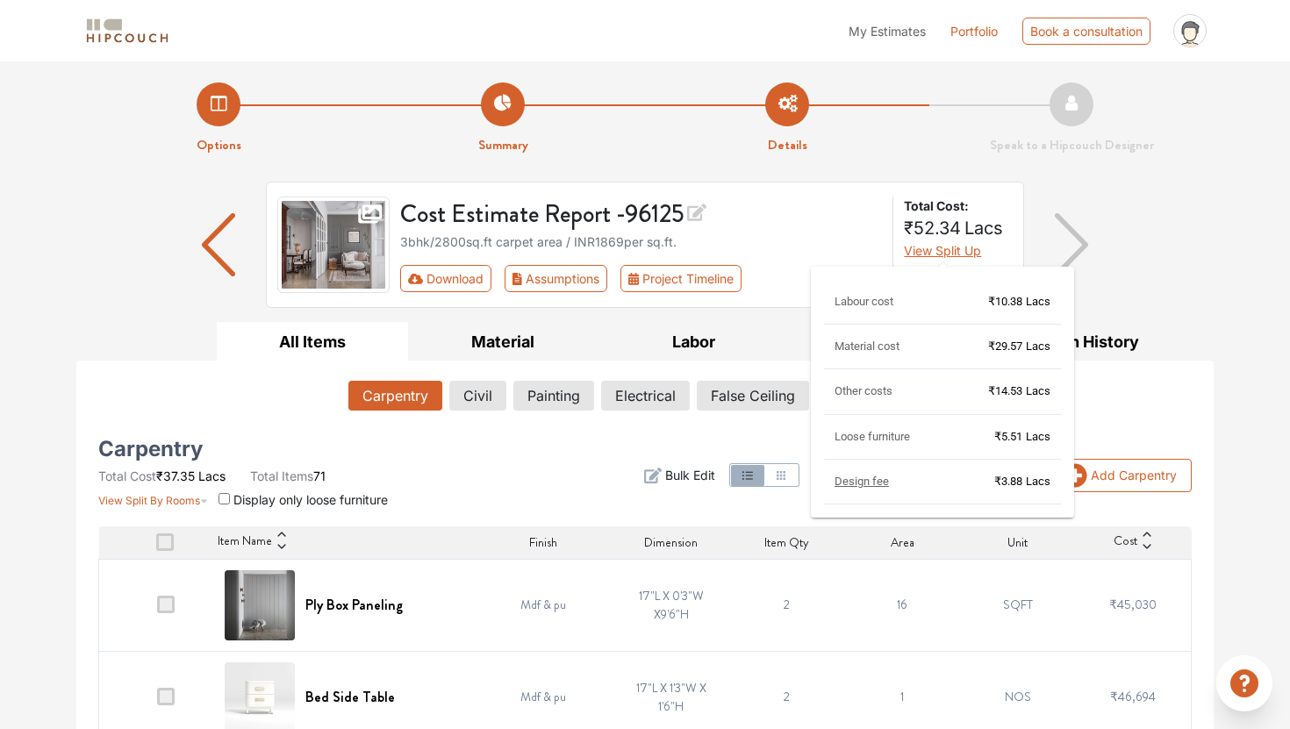
click at [944, 254] on span "View Split Up" at bounding box center [942, 250] width 77 height 15
